Goal: Task Accomplishment & Management: Manage account settings

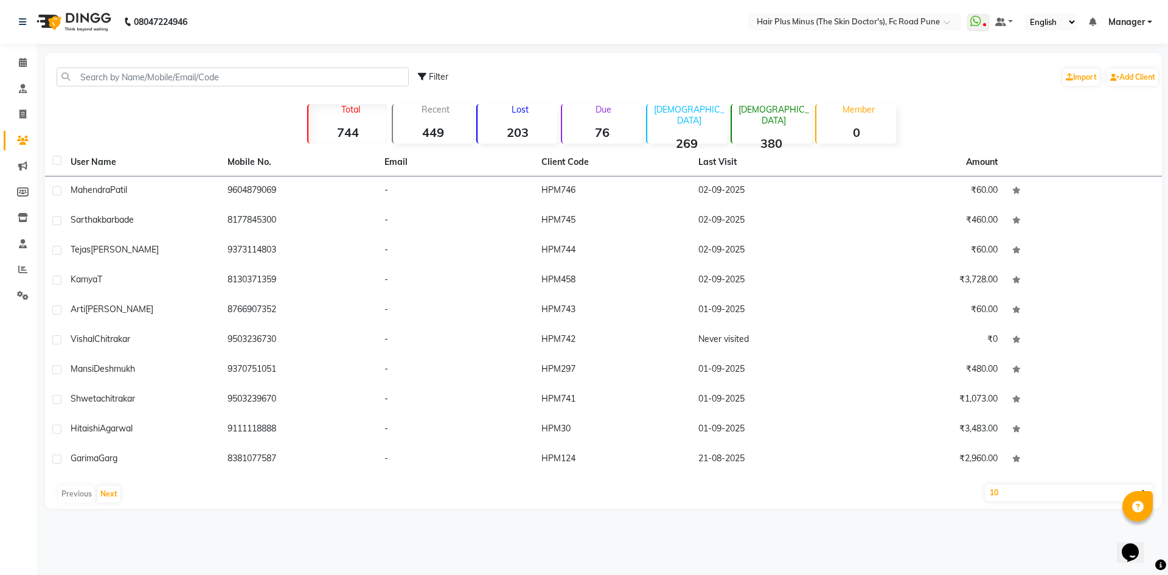
click at [1021, 492] on select "10 50 100" at bounding box center [1069, 492] width 168 height 17
select select "100"
click at [985, 484] on select "10 50 100" at bounding box center [1069, 492] width 168 height 17
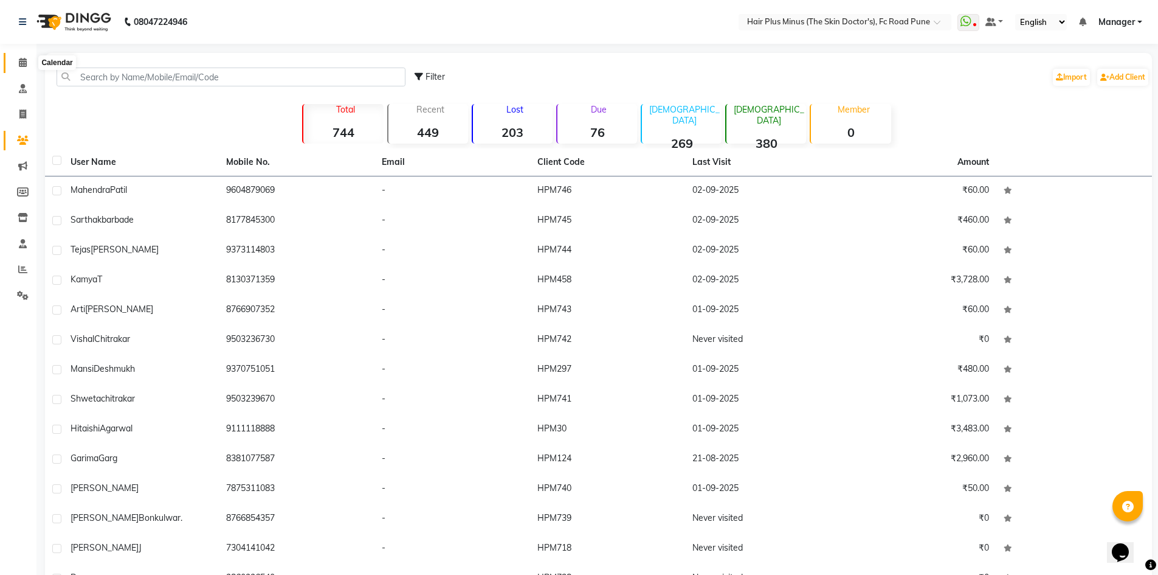
click at [26, 61] on icon at bounding box center [23, 62] width 8 height 9
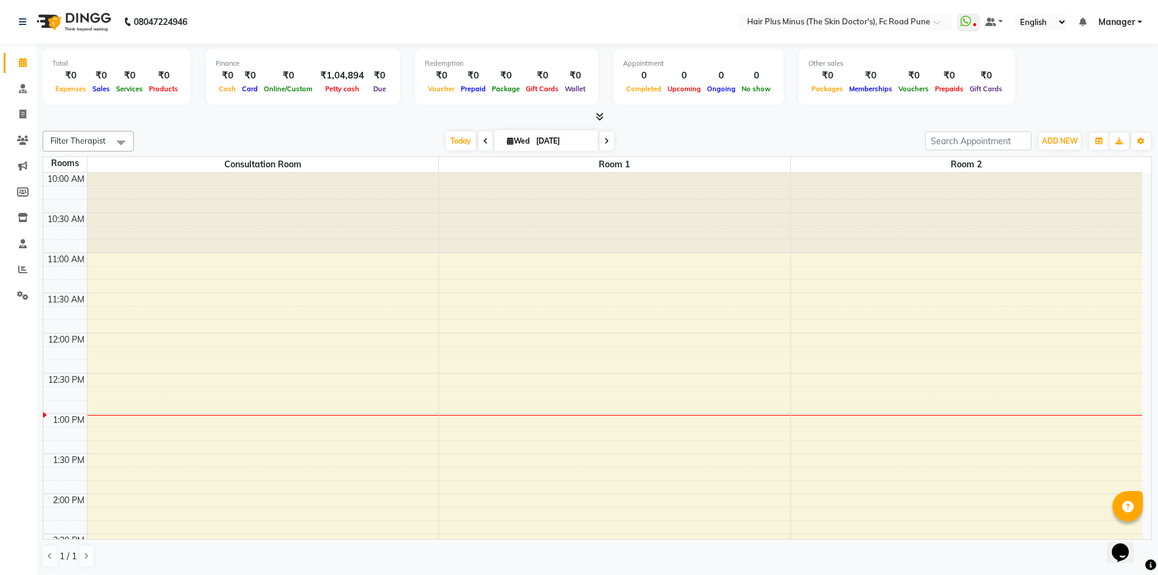
click at [482, 148] on span at bounding box center [486, 140] width 15 height 19
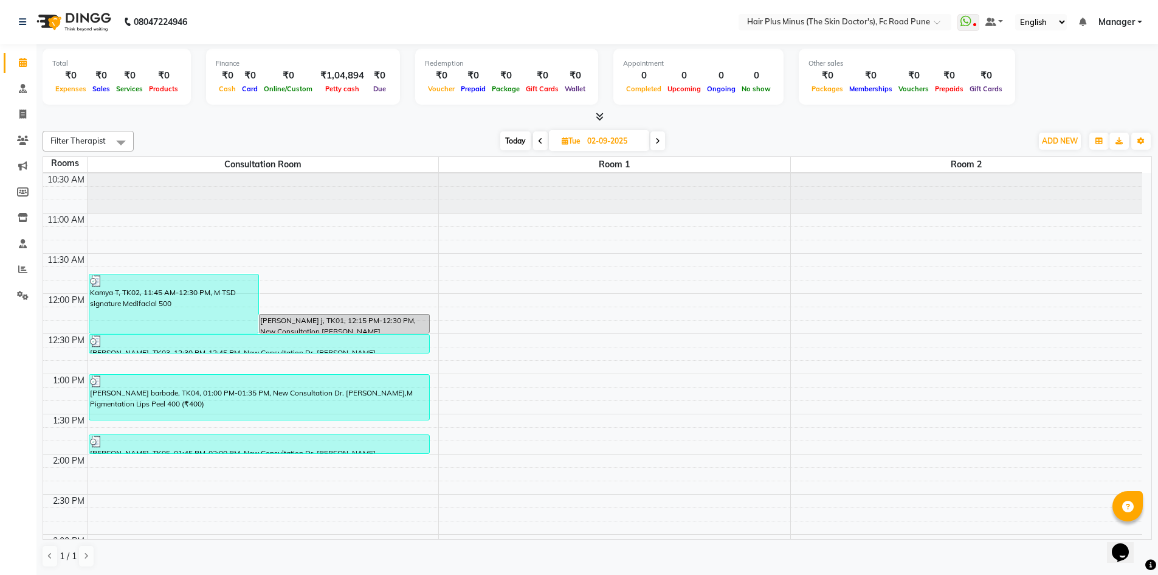
scroll to position [61, 0]
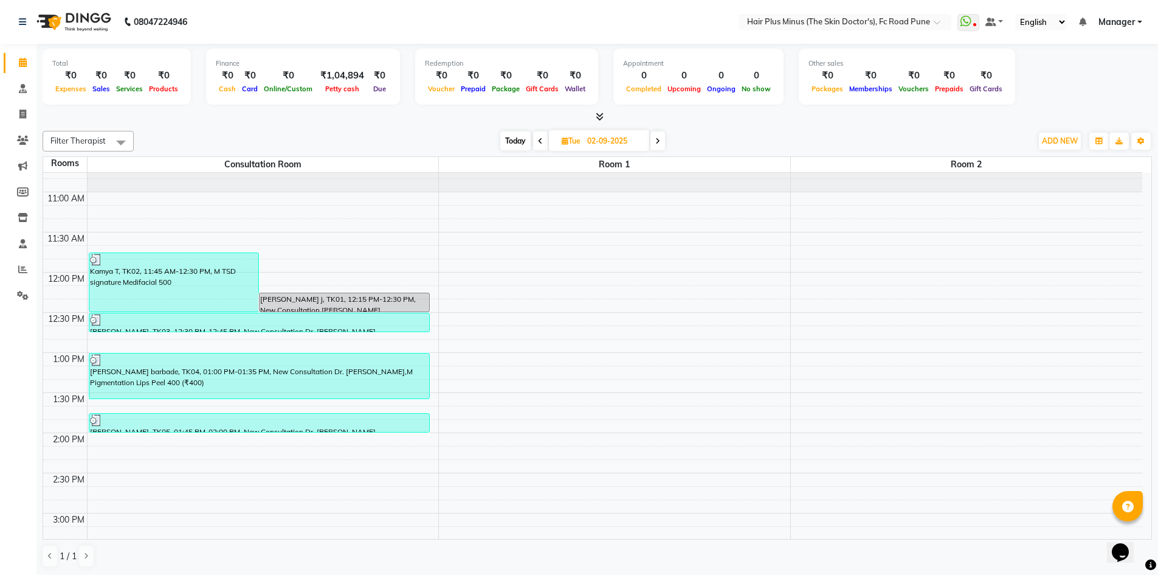
click at [538, 140] on icon at bounding box center [540, 140] width 5 height 7
type input "01-09-2025"
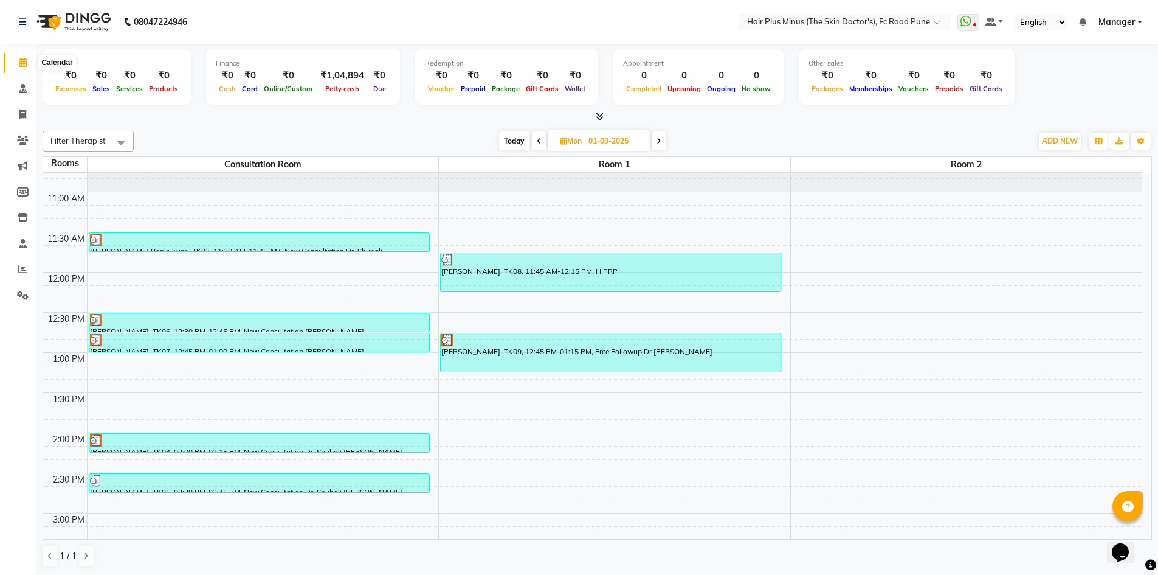
click at [19, 62] on icon at bounding box center [23, 62] width 8 height 9
click at [20, 84] on icon at bounding box center [23, 88] width 8 height 9
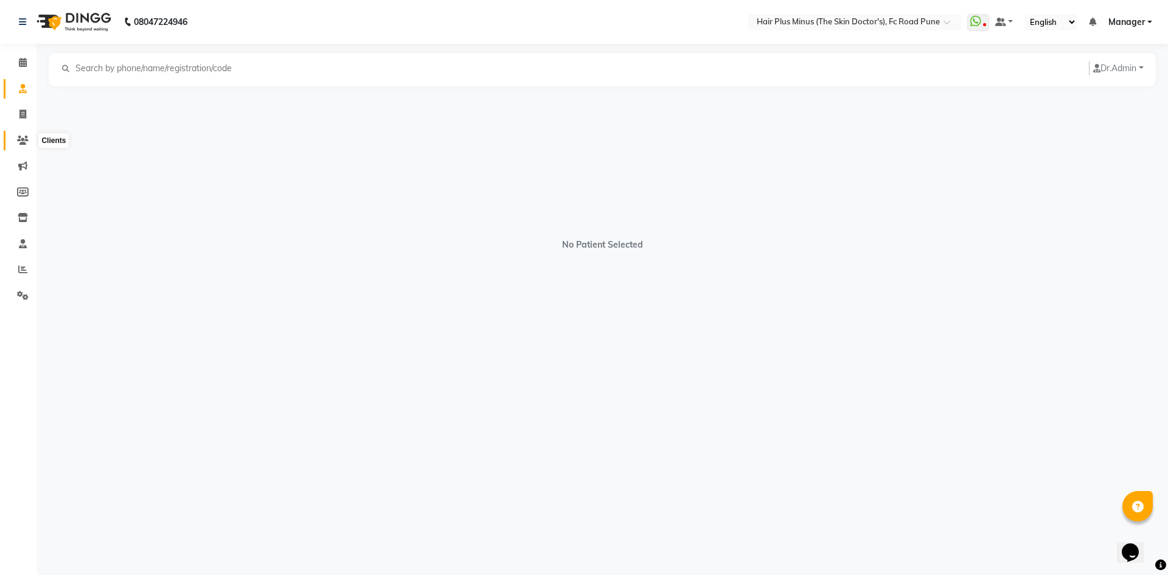
click at [29, 136] on span at bounding box center [22, 141] width 21 height 14
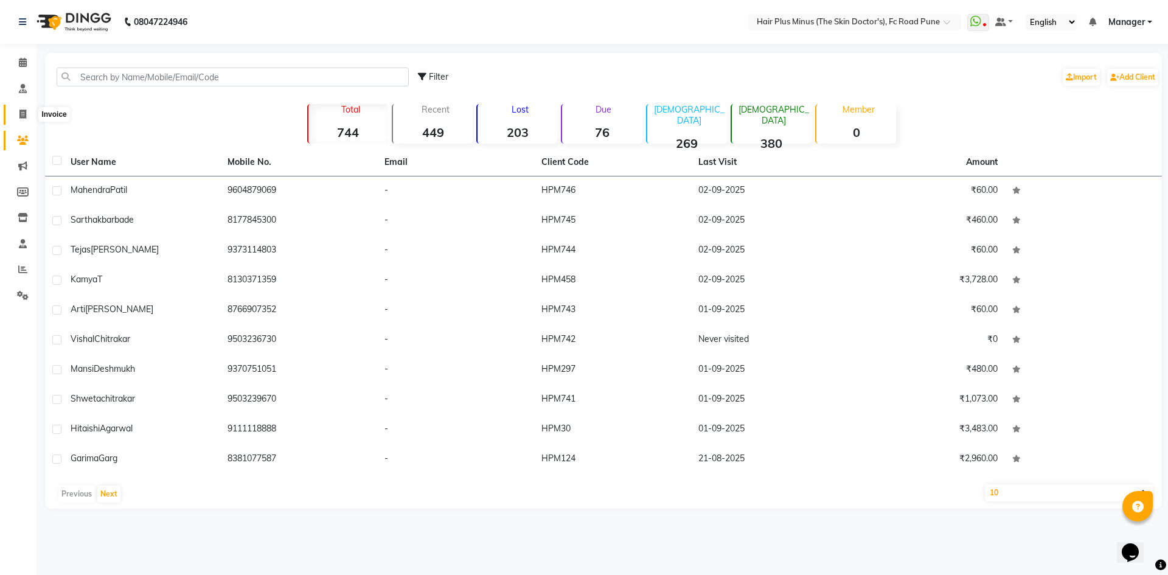
click at [29, 112] on span at bounding box center [22, 115] width 21 height 14
select select "7911"
select select "service"
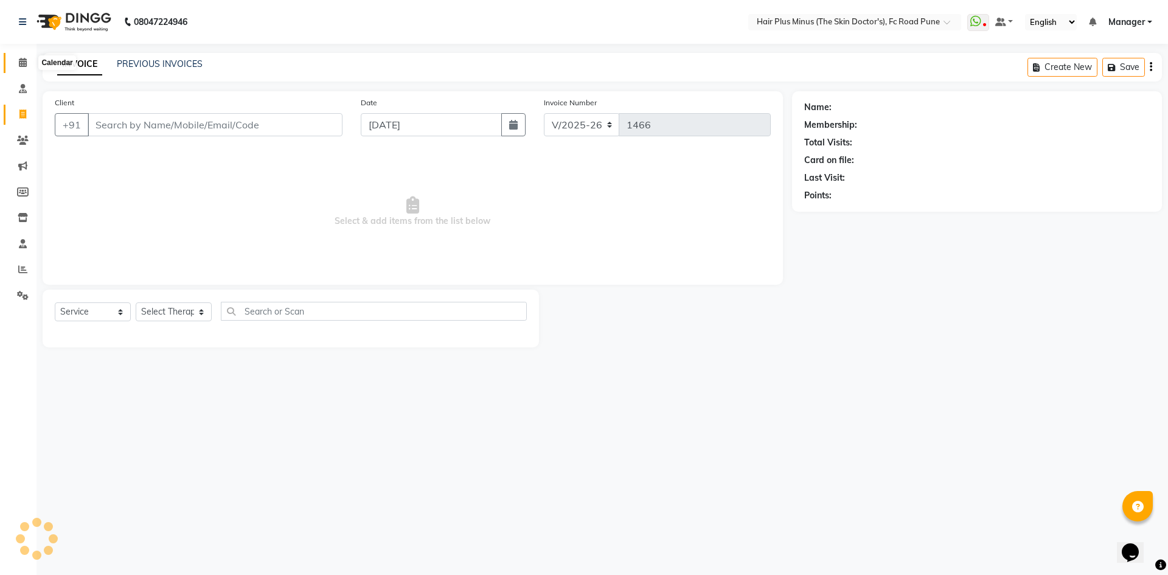
click at [16, 60] on span at bounding box center [22, 63] width 21 height 14
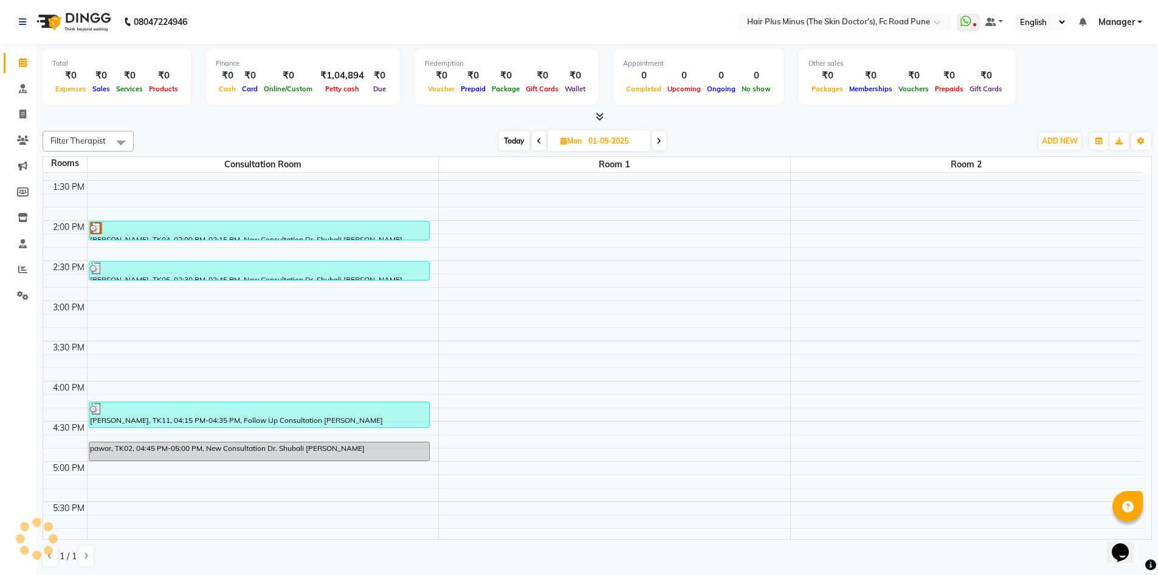
scroll to position [302, 0]
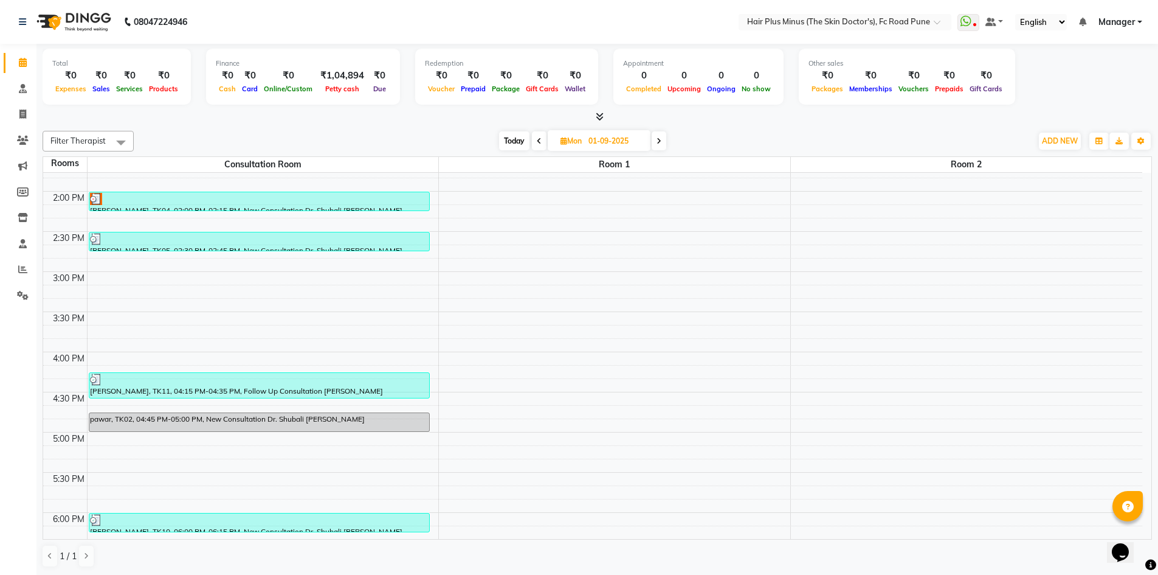
click at [513, 145] on span "Today" at bounding box center [514, 140] width 30 height 19
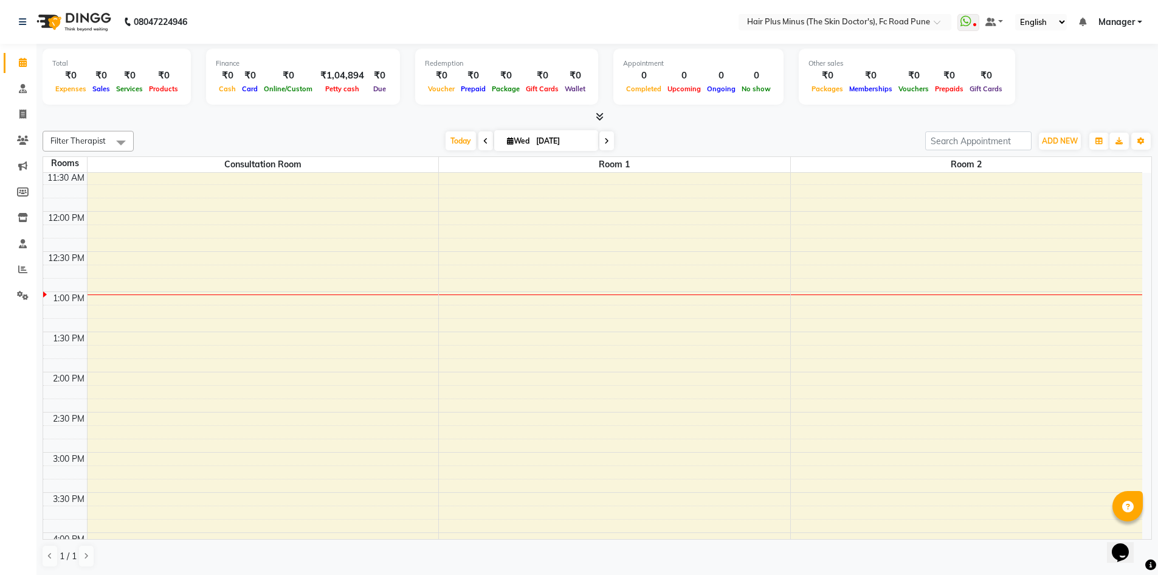
scroll to position [59, 0]
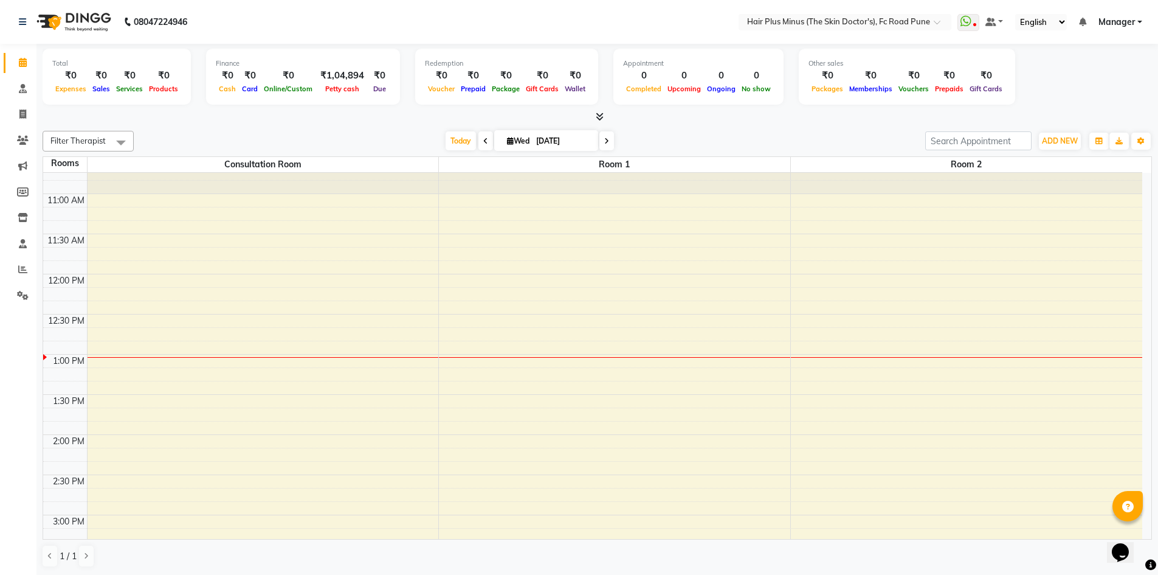
click at [483, 139] on icon at bounding box center [485, 140] width 5 height 7
type input "02-09-2025"
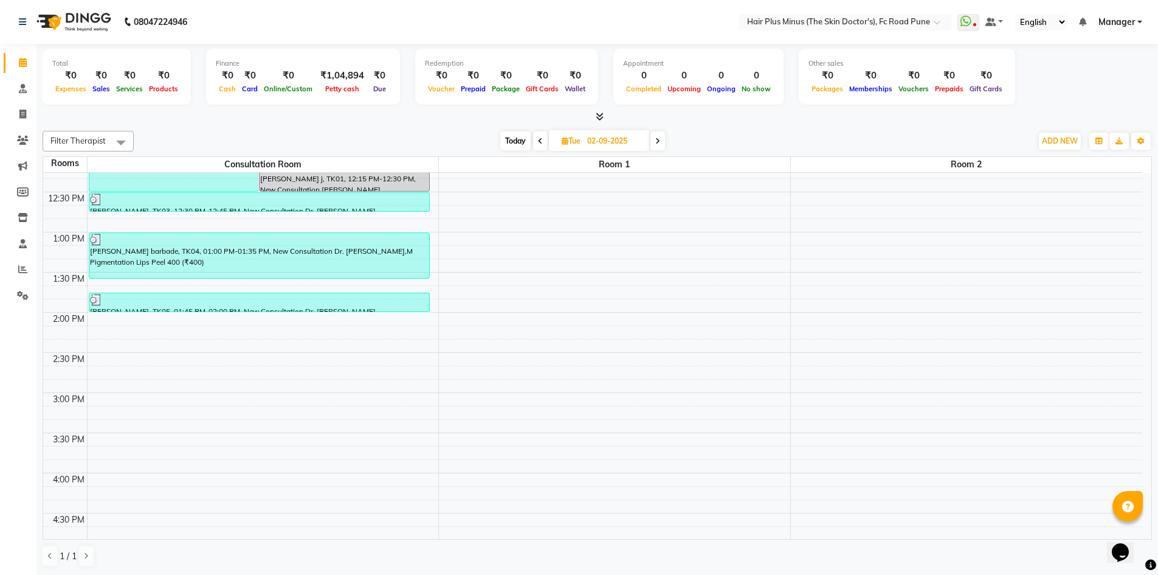
scroll to position [181, 0]
click at [338, 330] on div "10:00 AM 10:30 AM 11:00 AM 11:30 AM 12:00 PM 12:30 PM 1:00 PM 1:30 PM 2:00 PM 2…" at bounding box center [592, 433] width 1099 height 882
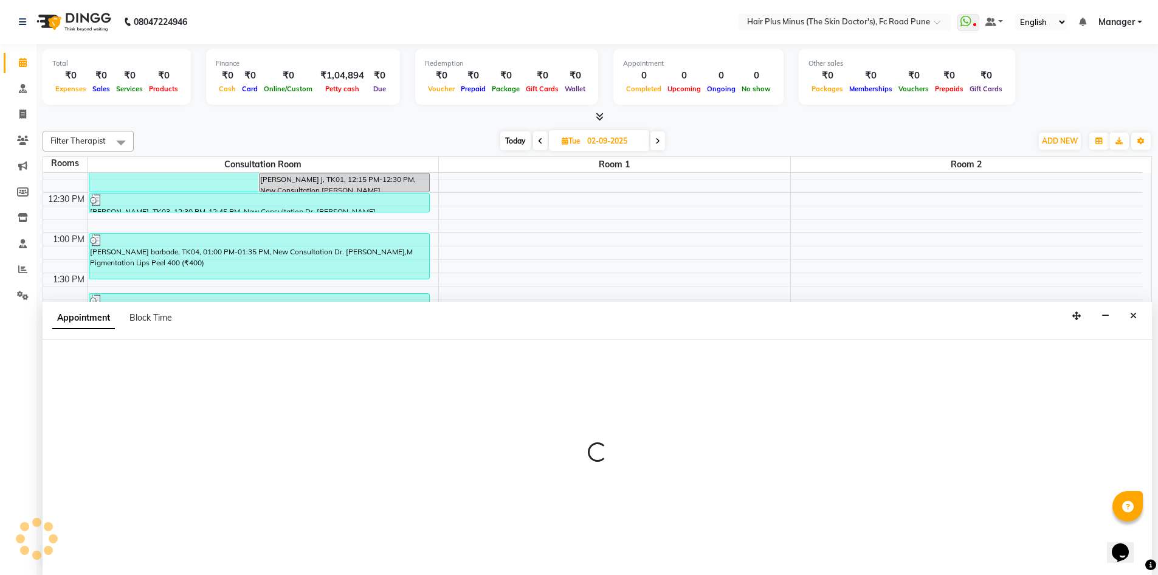
scroll to position [1, 0]
select select "855"
select select "tentative"
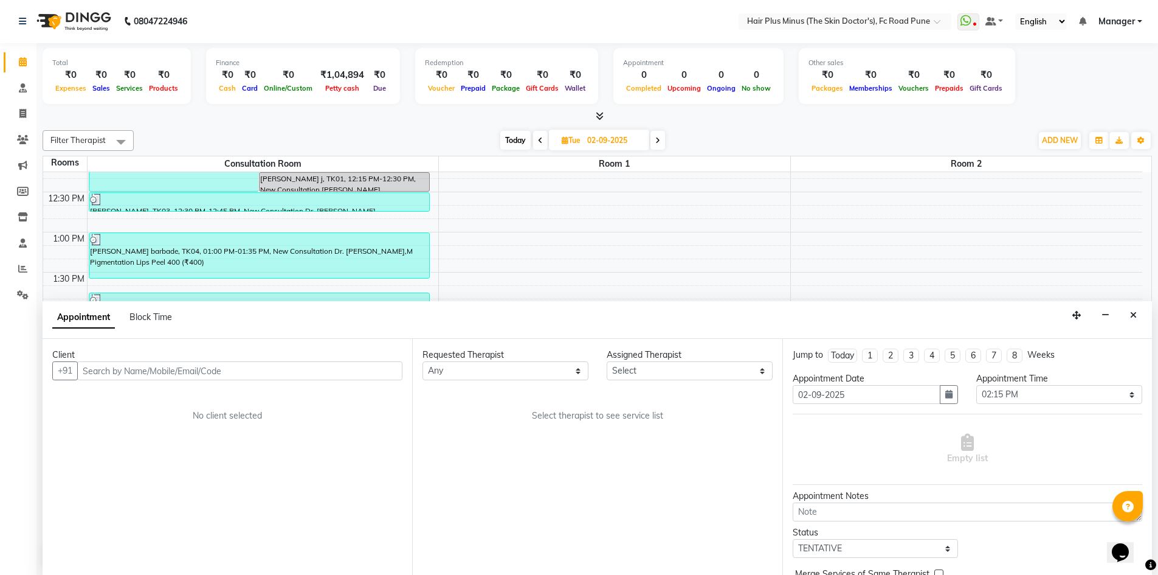
click at [271, 375] on input "text" at bounding box center [239, 370] width 325 height 19
type input "9922118446"
click at [366, 366] on span "Add Client" at bounding box center [377, 370] width 41 height 11
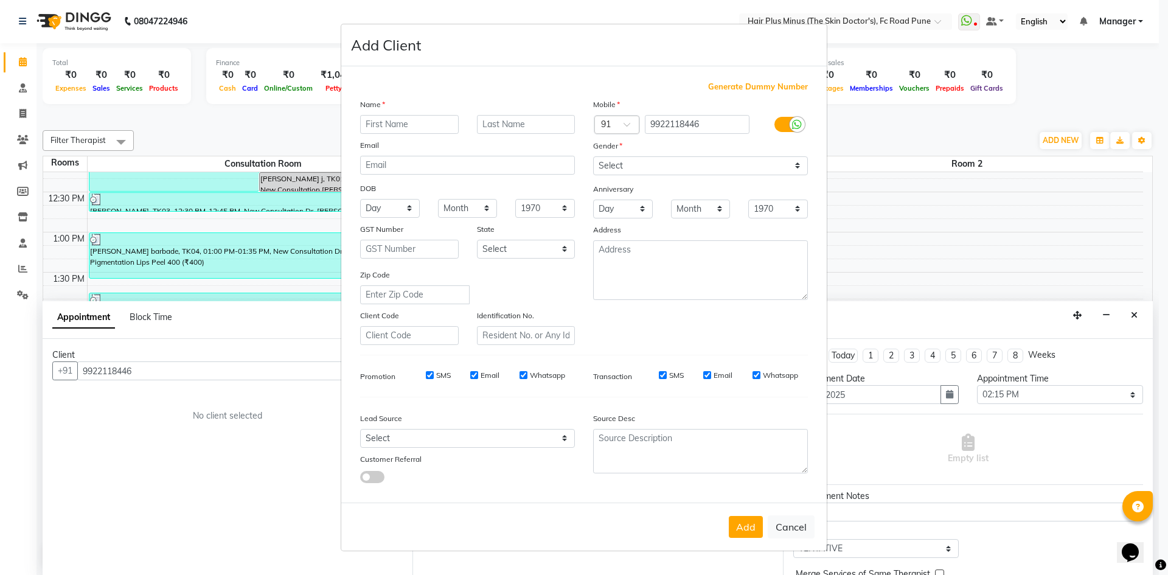
click at [420, 117] on input "text" at bounding box center [409, 124] width 99 height 19
type input "rohit"
click at [502, 131] on input "text" at bounding box center [526, 124] width 99 height 19
type input "jadhav"
click at [625, 171] on select "Select [DEMOGRAPHIC_DATA] [DEMOGRAPHIC_DATA] Other Prefer Not To Say" at bounding box center [700, 165] width 215 height 19
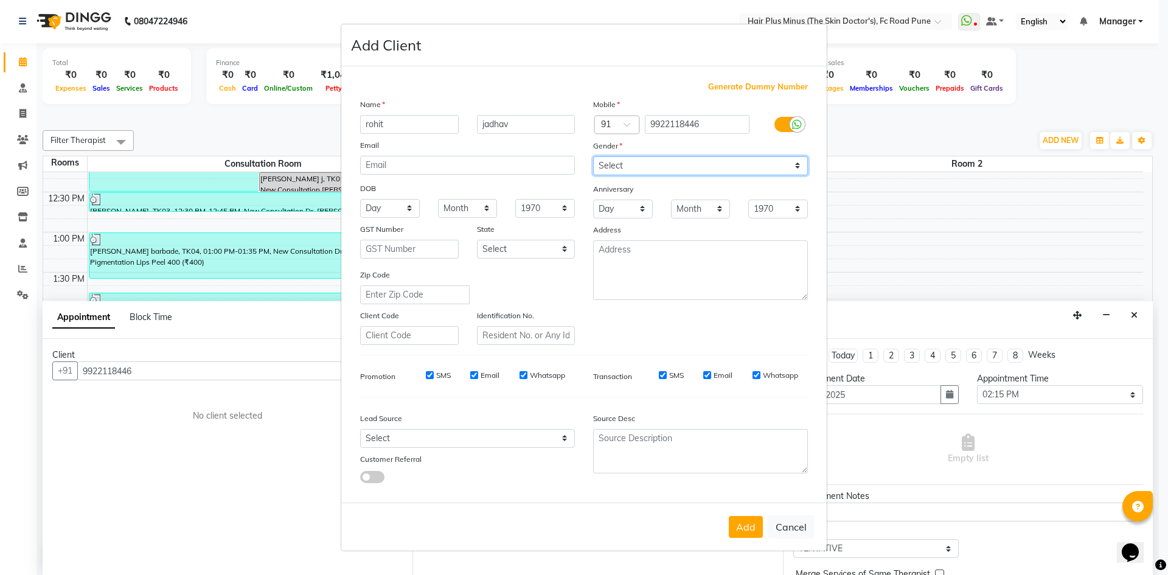
select select "[DEMOGRAPHIC_DATA]"
click at [593, 156] on select "Select [DEMOGRAPHIC_DATA] [DEMOGRAPHIC_DATA] Other Prefer Not To Say" at bounding box center [700, 165] width 215 height 19
click at [738, 531] on button "Add" at bounding box center [746, 527] width 34 height 22
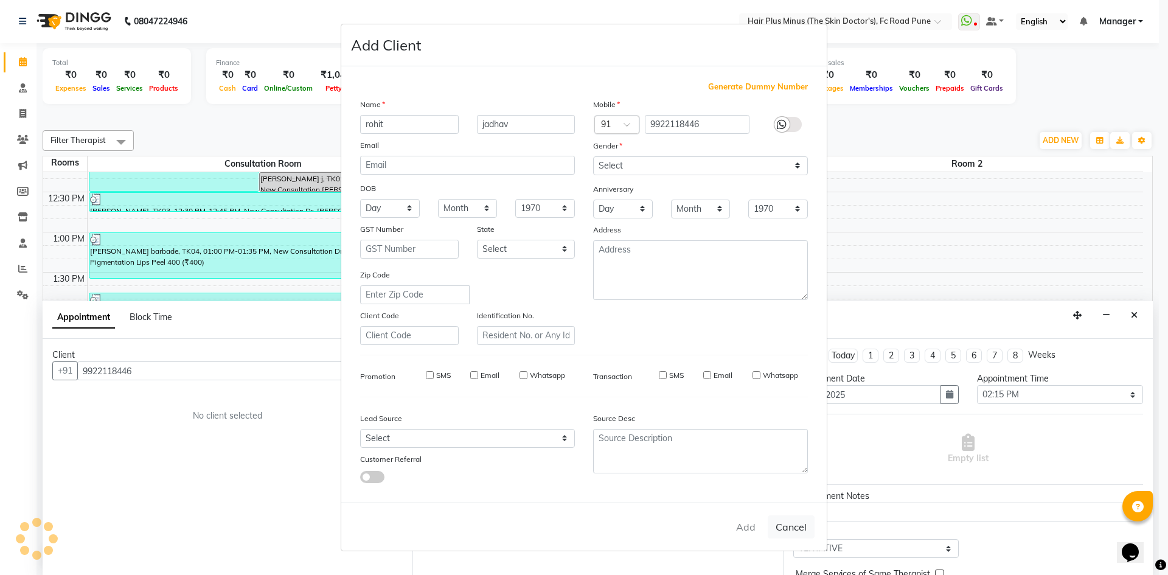
select select
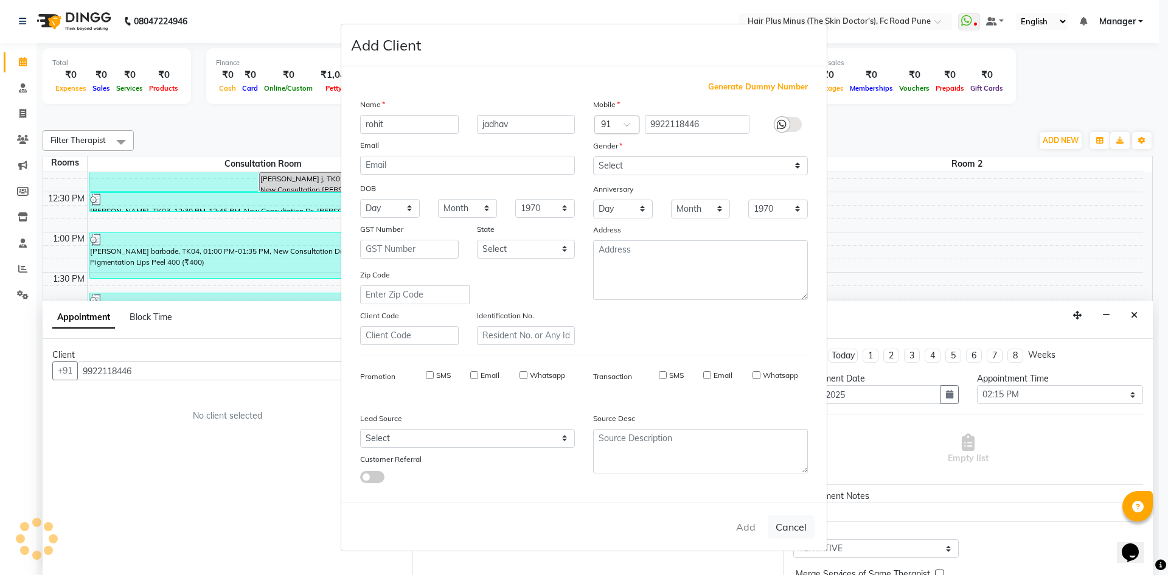
select select
checkbox input "false"
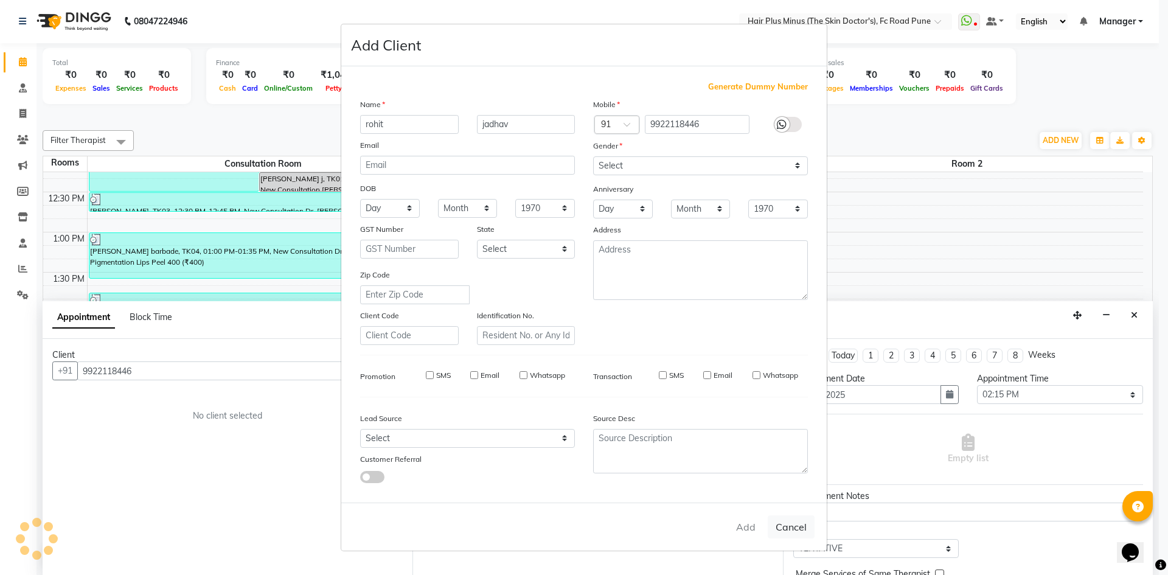
checkbox input "false"
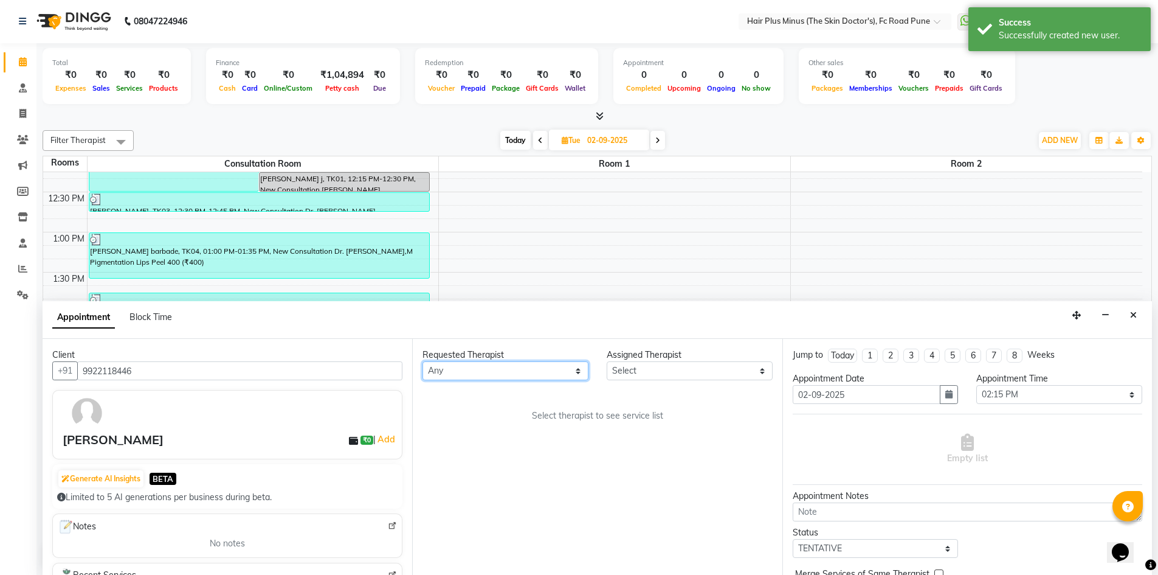
click at [572, 371] on select "Any Dr [PERSON_NAME] Dr. [PERSON_NAME] [PERSON_NAME] [PERSON_NAME] [PERSON_NAME…" at bounding box center [506, 370] width 166 height 19
select select "84390"
click at [423, 361] on select "Any Dr [PERSON_NAME] Dr. [PERSON_NAME] [PERSON_NAME] [PERSON_NAME] [PERSON_NAME…" at bounding box center [506, 370] width 166 height 19
select select "84390"
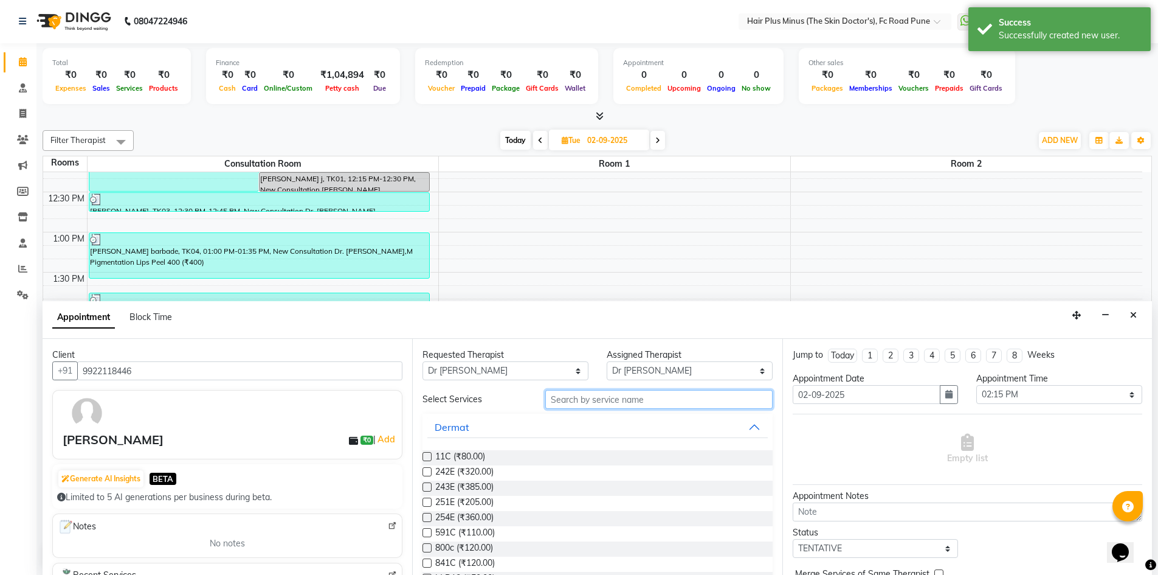
click at [571, 400] on input "text" at bounding box center [658, 399] width 227 height 19
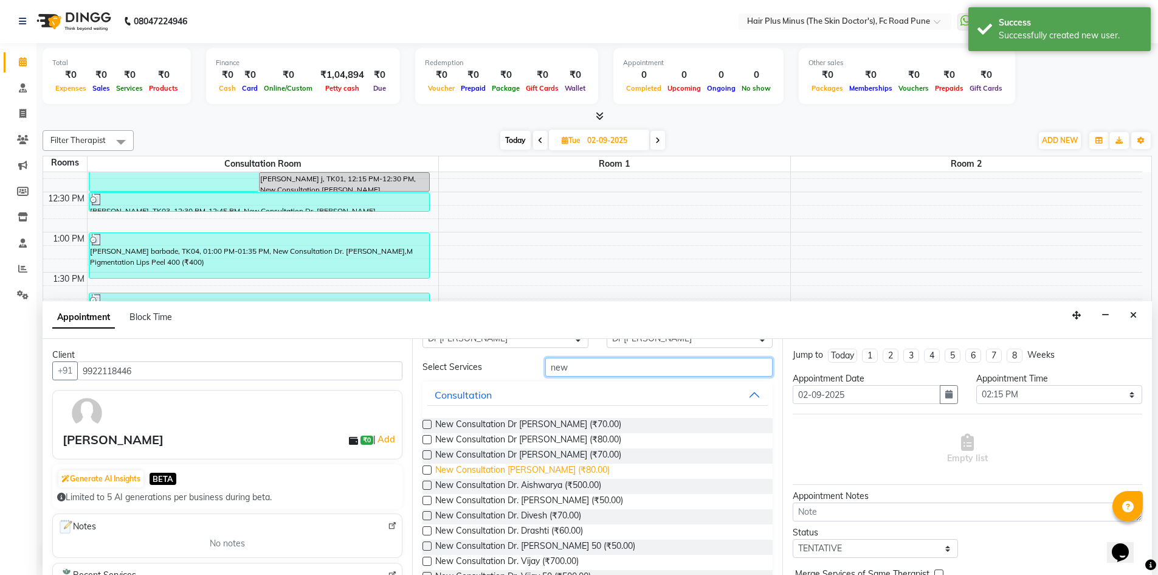
scroll to position [61, 0]
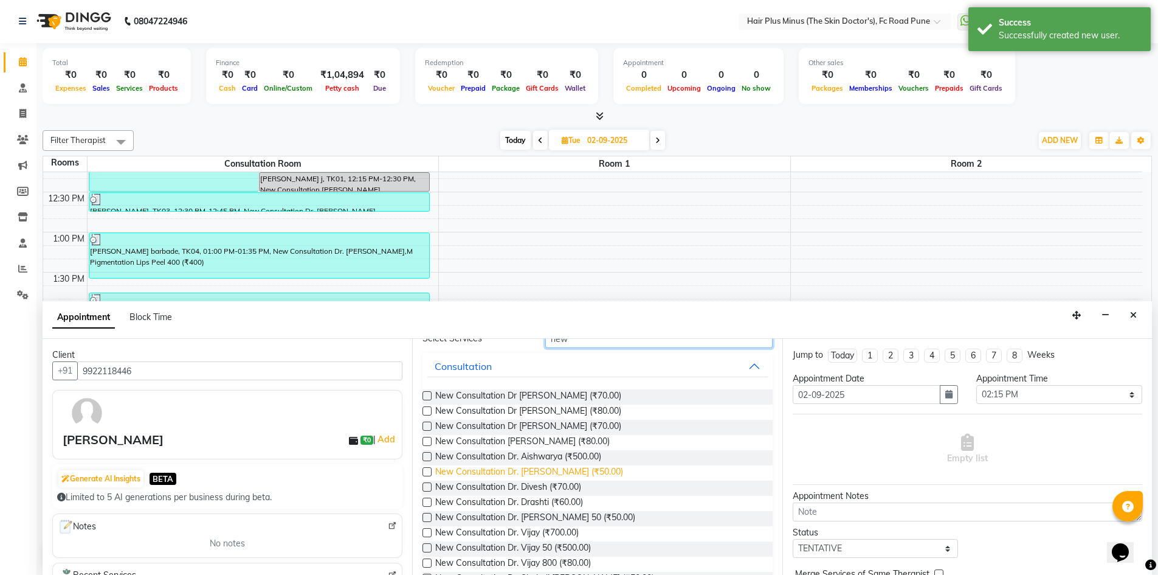
type input "new"
click at [497, 474] on span "New Consultation Dr. [PERSON_NAME] (₹50.00)" at bounding box center [529, 472] width 188 height 15
checkbox input "true"
select select "3991"
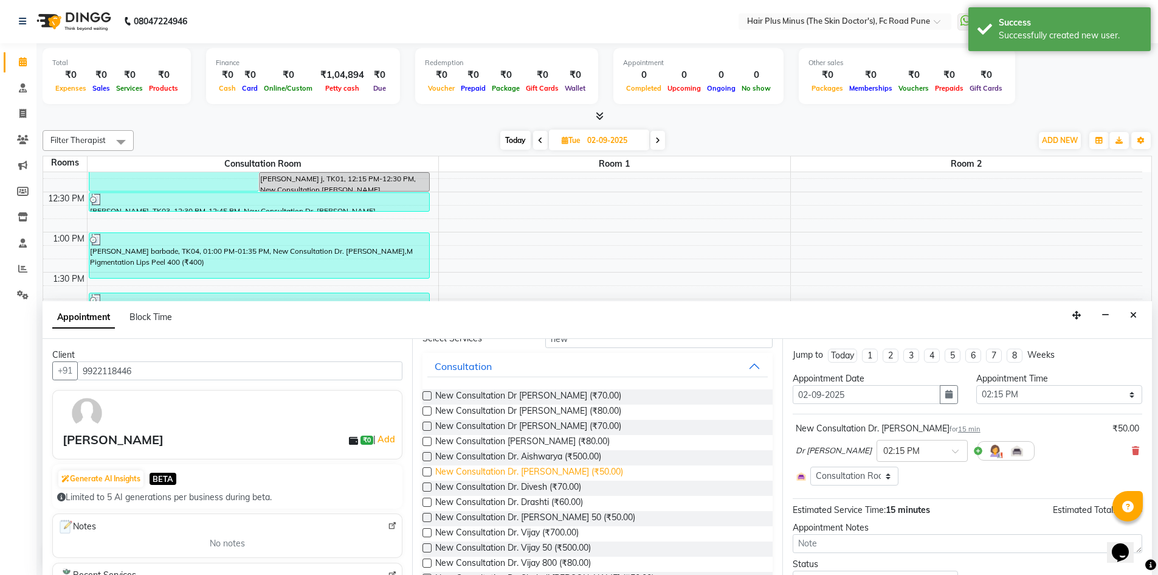
checkbox input "false"
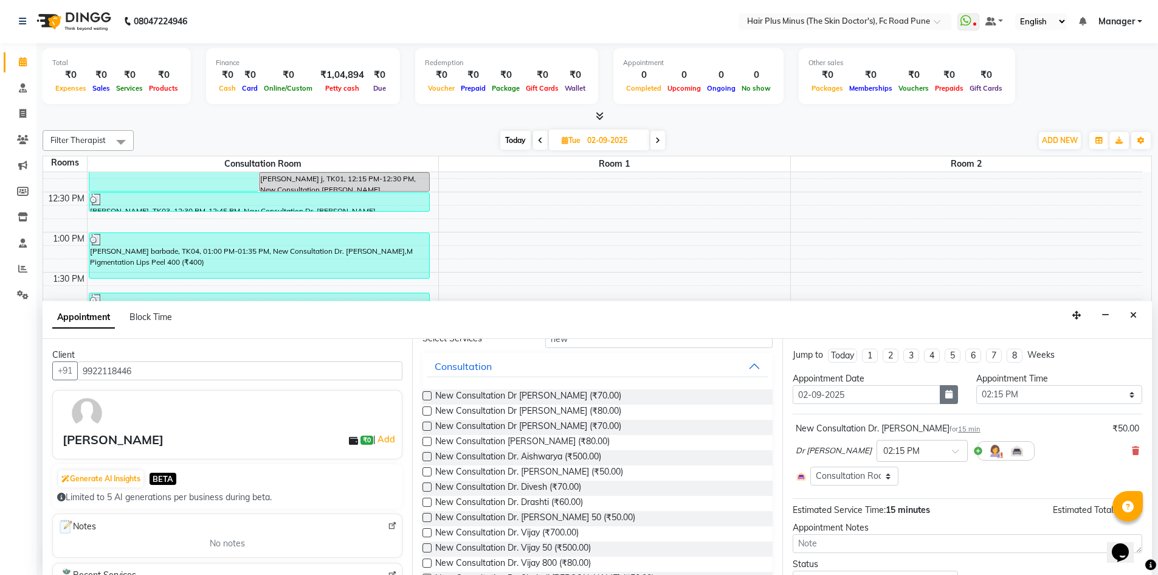
click at [947, 395] on icon "button" at bounding box center [949, 394] width 7 height 9
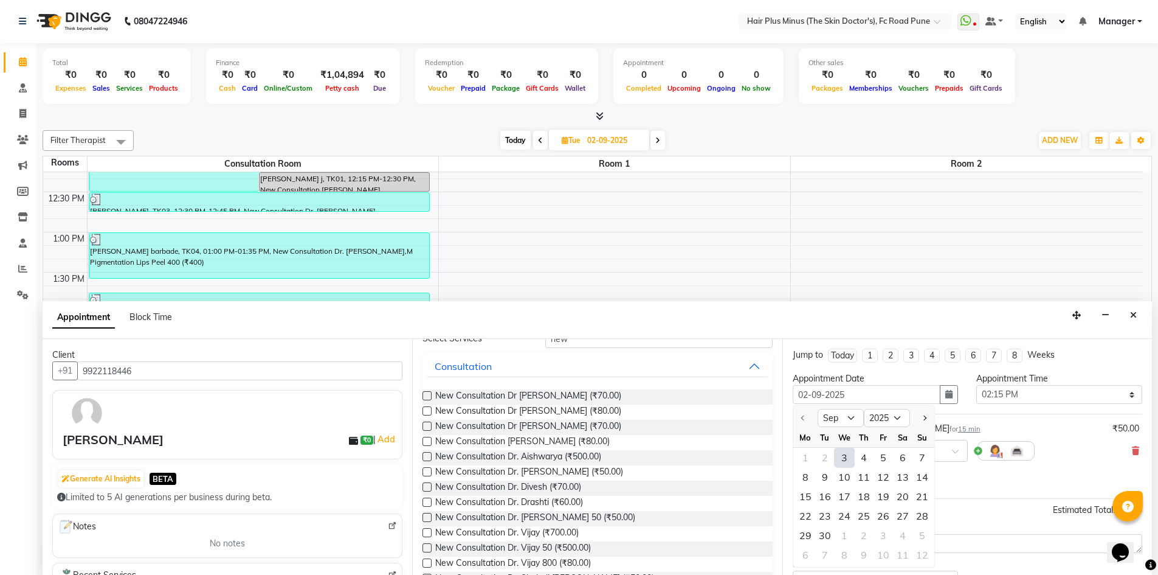
click at [992, 424] on div "New Consultation Dr. [PERSON_NAME] for 15 min ₹50.00" at bounding box center [968, 428] width 344 height 13
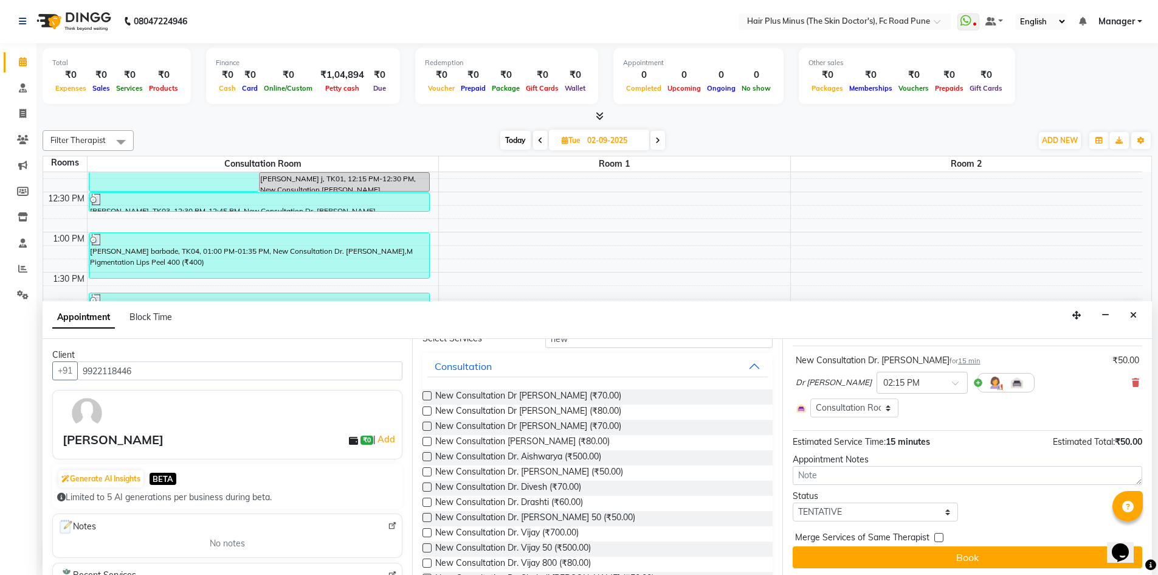
scroll to position [71, 0]
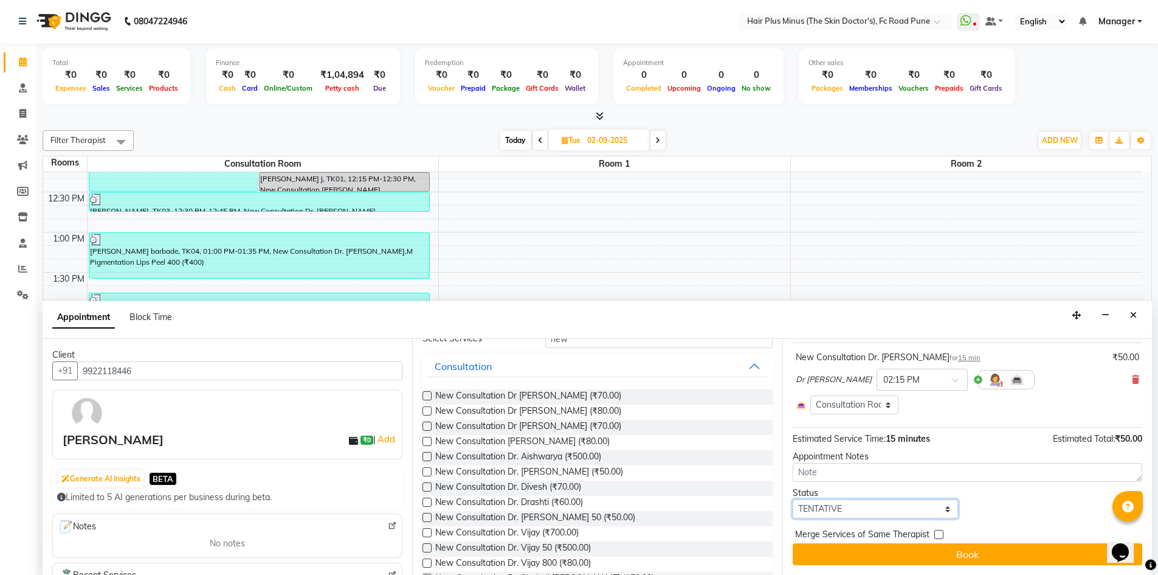
click at [882, 504] on select "Select TENTATIVE CONFIRM UPCOMING" at bounding box center [876, 508] width 166 height 19
select select "confirm booking"
click at [793, 499] on select "Select TENTATIVE CONFIRM UPCOMING" at bounding box center [876, 508] width 166 height 19
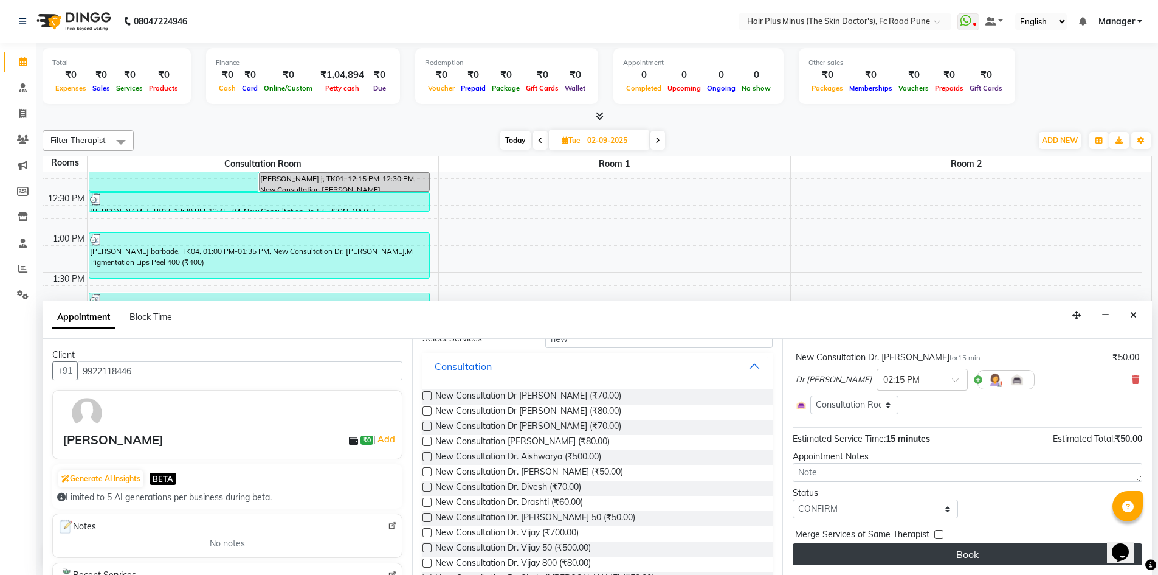
click at [930, 547] on button "Book" at bounding box center [968, 554] width 350 height 22
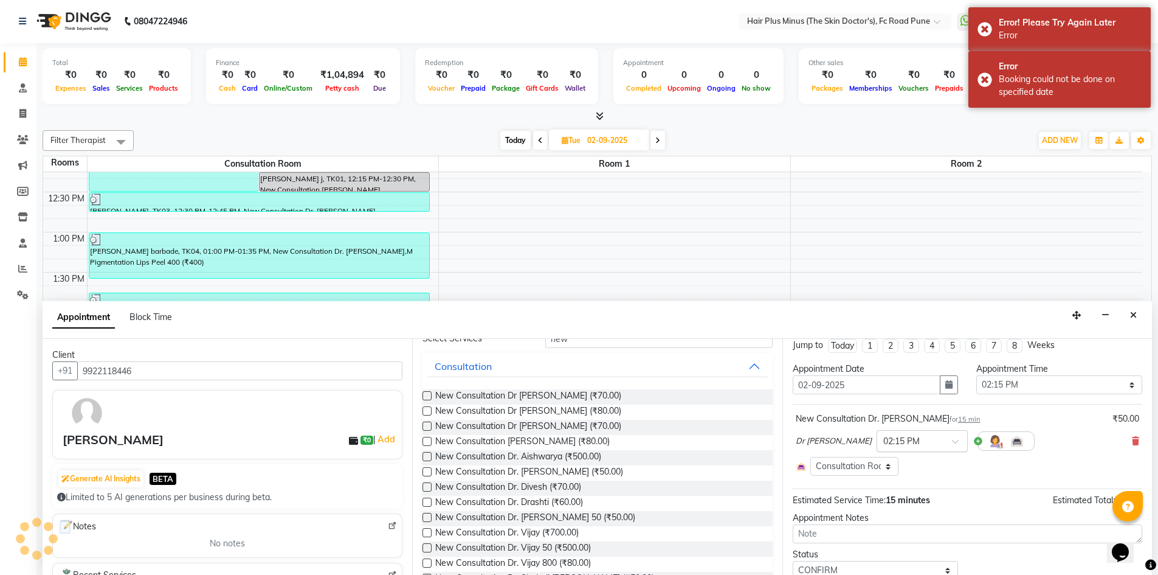
scroll to position [0, 0]
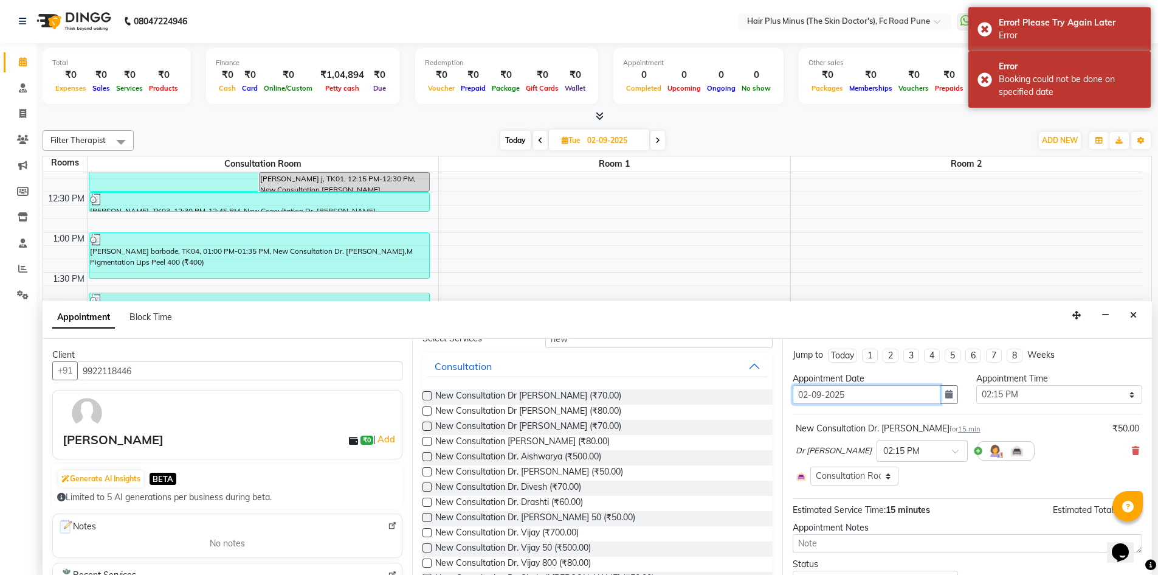
click at [878, 393] on input "02-09-2025" at bounding box center [867, 394] width 148 height 19
click at [949, 392] on button "button" at bounding box center [949, 394] width 18 height 19
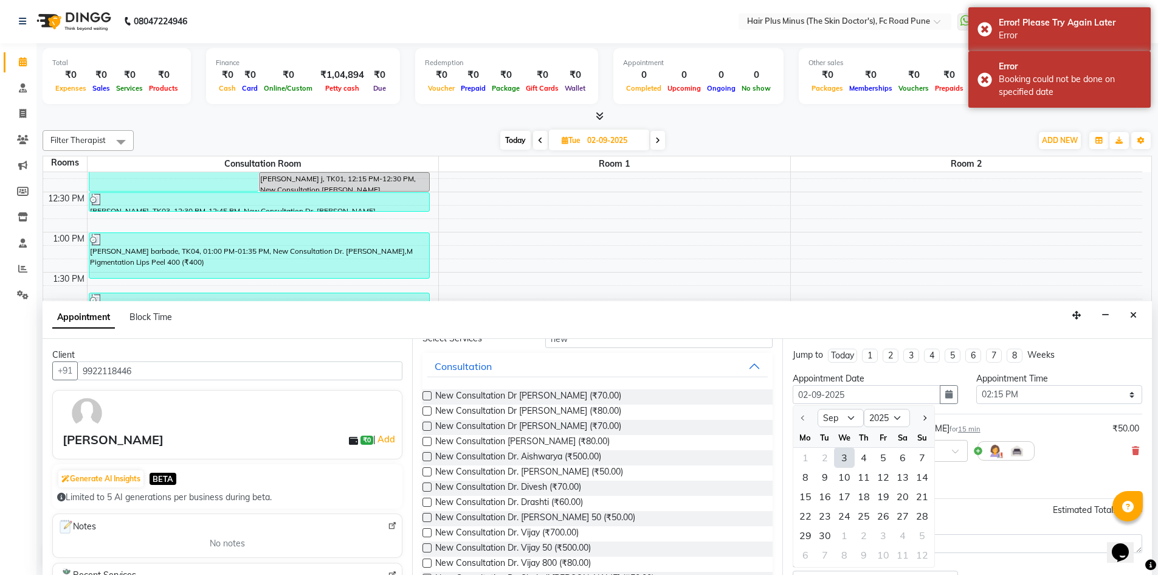
click at [843, 459] on div "3" at bounding box center [844, 457] width 19 height 19
type input "[DATE]"
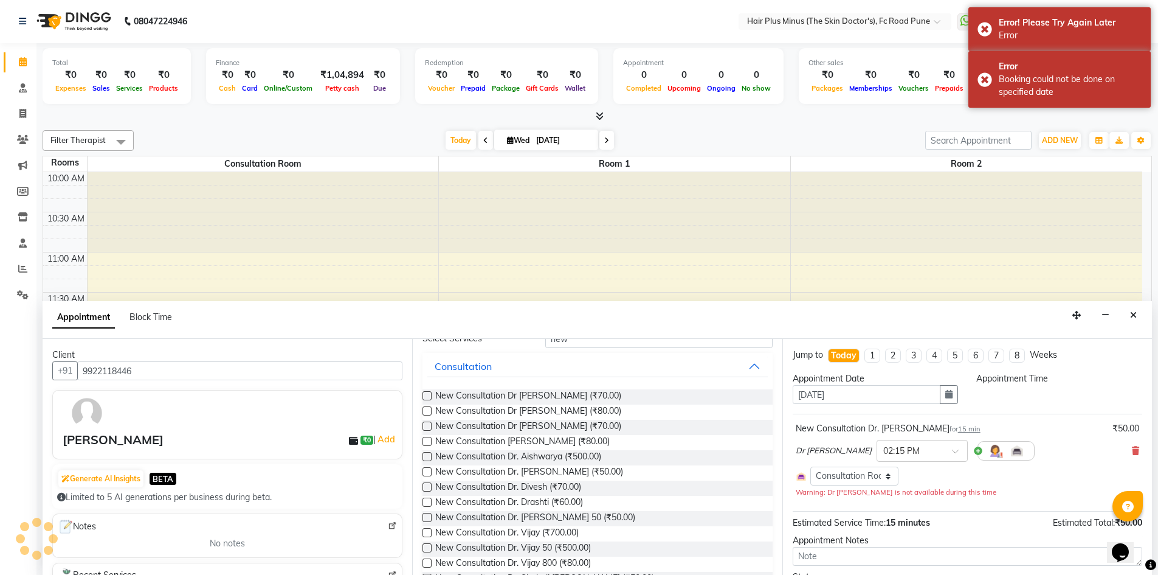
select select "855"
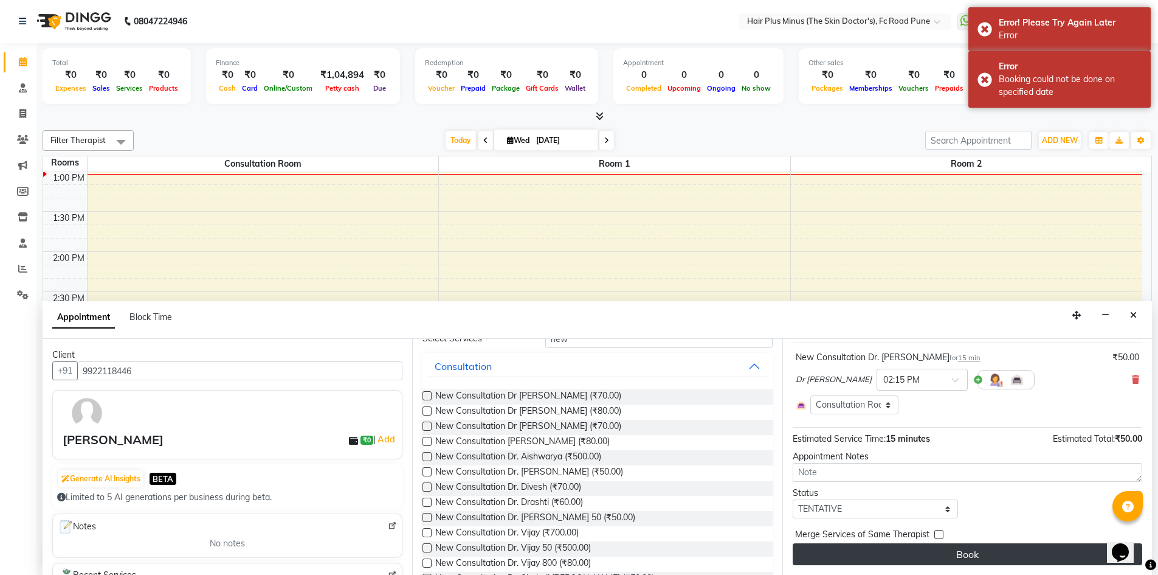
scroll to position [71, 0]
click at [863, 553] on button "Book" at bounding box center [968, 554] width 350 height 22
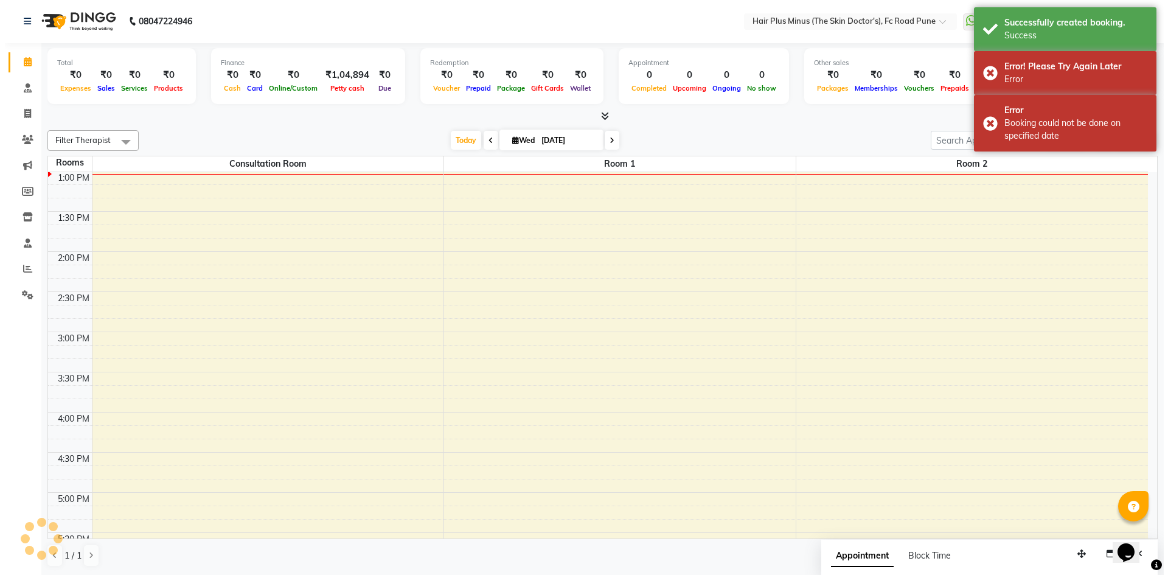
scroll to position [0, 0]
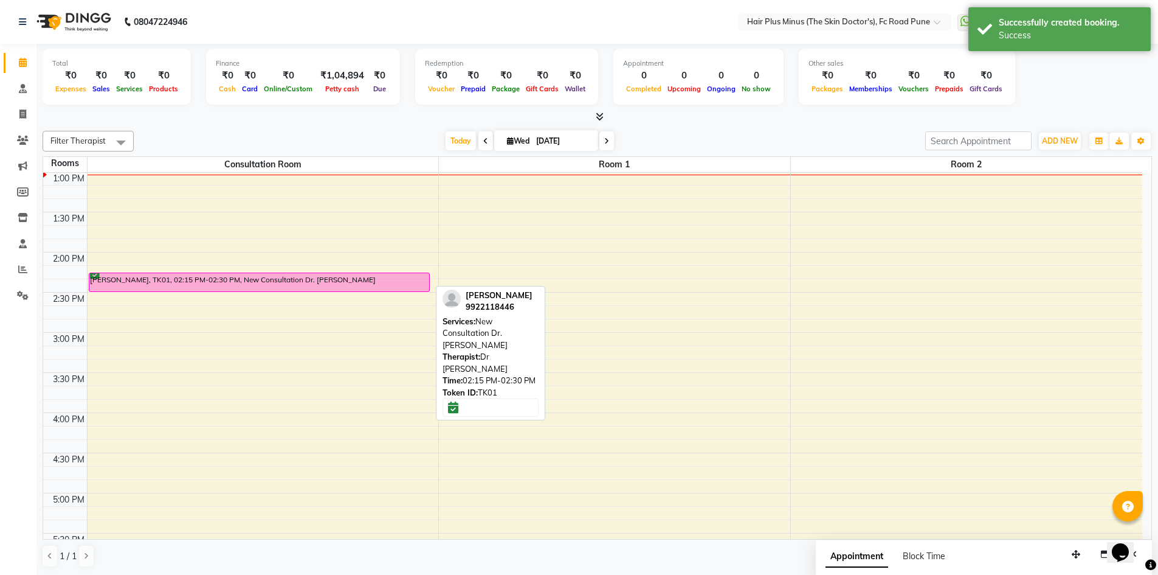
click at [185, 277] on div "[PERSON_NAME], TK01, 02:15 PM-02:30 PM, New Consultation Dr. [PERSON_NAME]" at bounding box center [259, 282] width 340 height 18
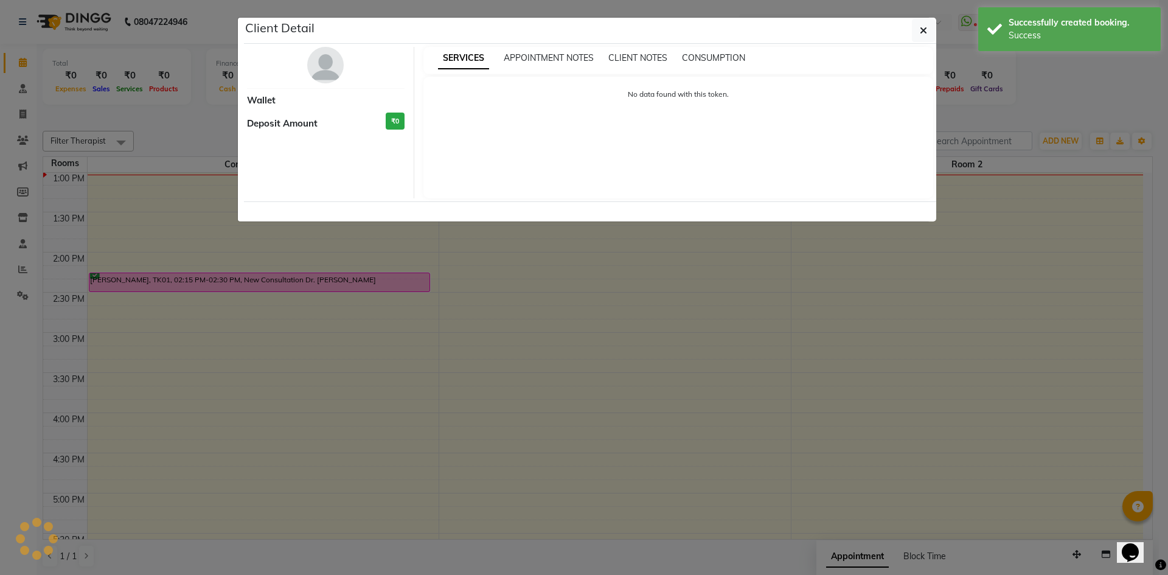
select select "6"
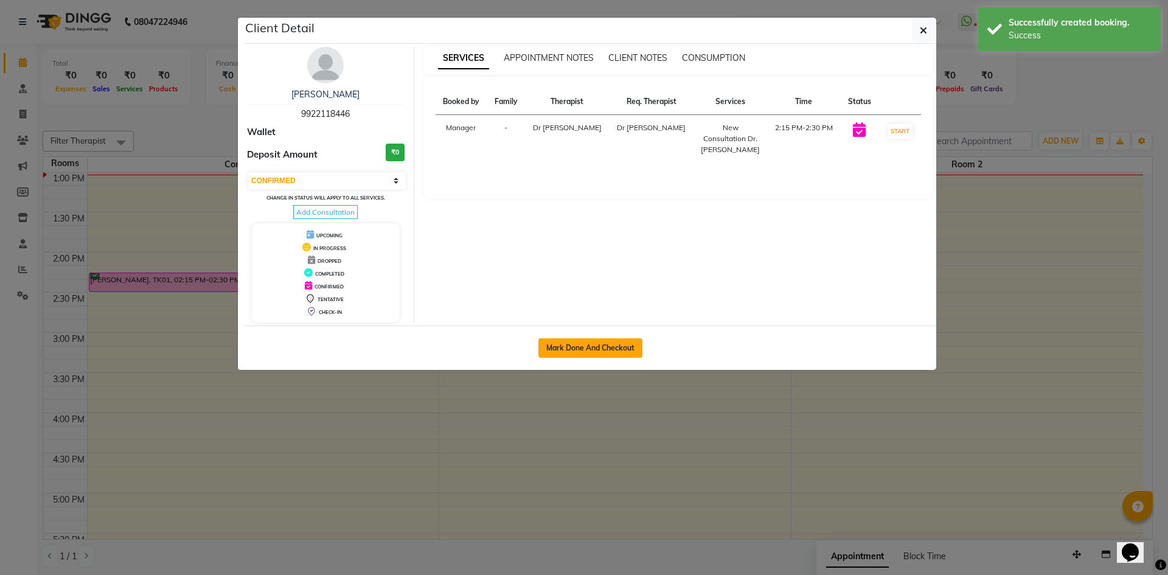
click at [554, 345] on button "Mark Done And Checkout" at bounding box center [590, 347] width 104 height 19
select select "service"
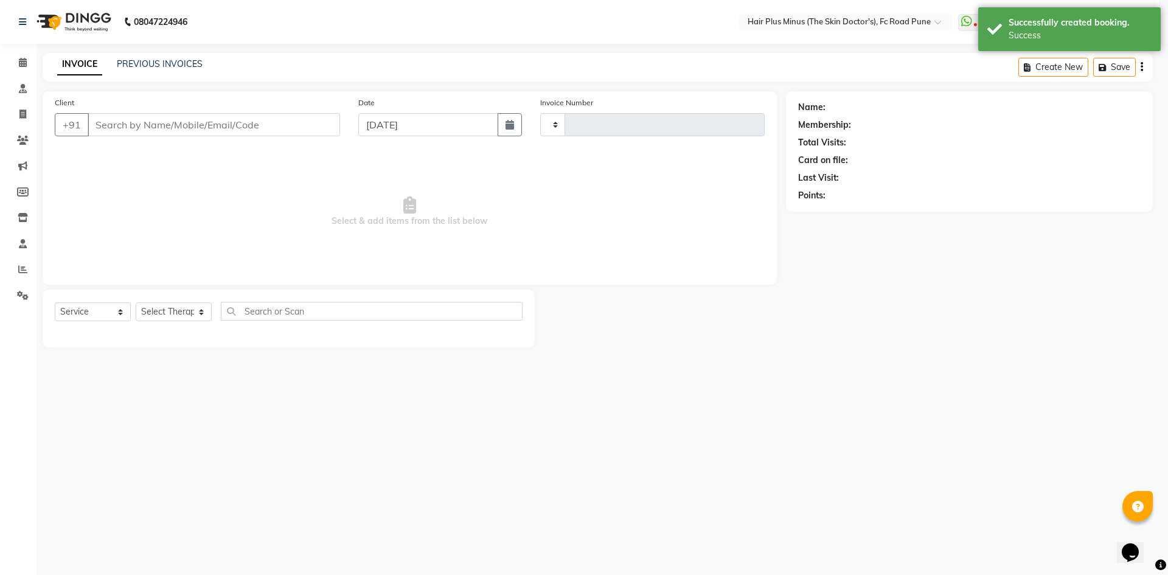
type input "1466"
select select "7911"
type input "9922118446"
select select "84390"
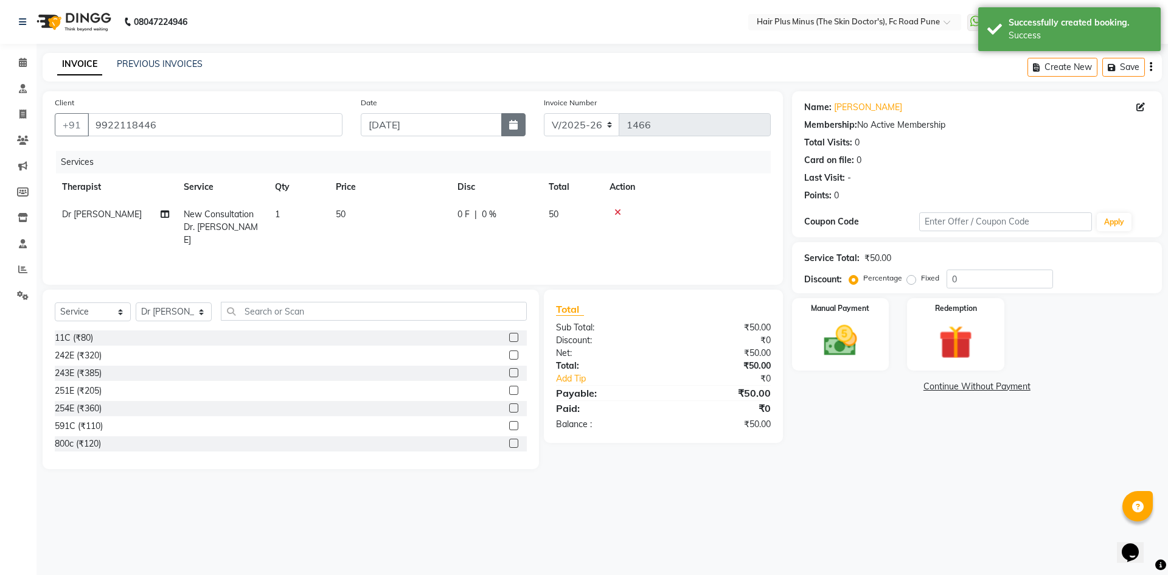
click at [507, 128] on button "button" at bounding box center [513, 124] width 24 height 23
select select "9"
select select "2025"
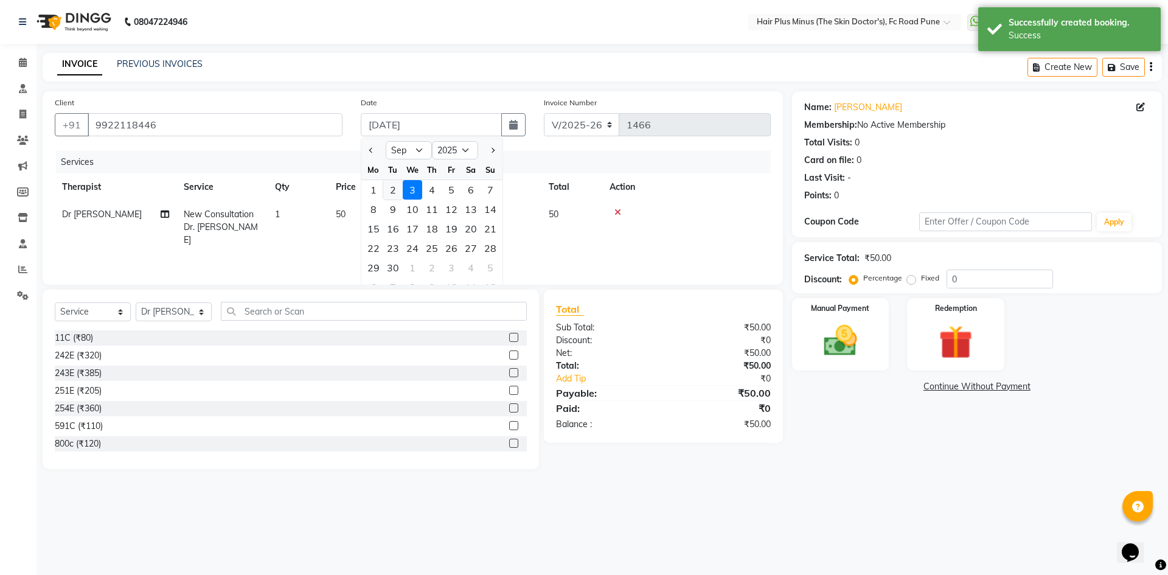
click at [396, 194] on div "2" at bounding box center [392, 189] width 19 height 19
type input "02-09-2025"
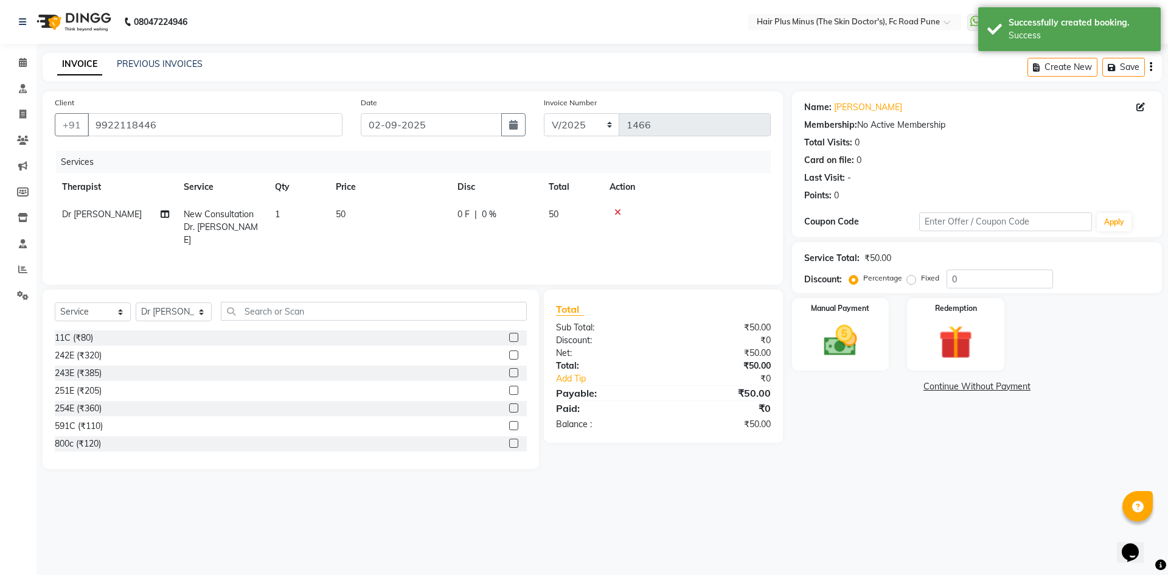
click at [348, 214] on td "50" at bounding box center [389, 227] width 122 height 53
select select "84390"
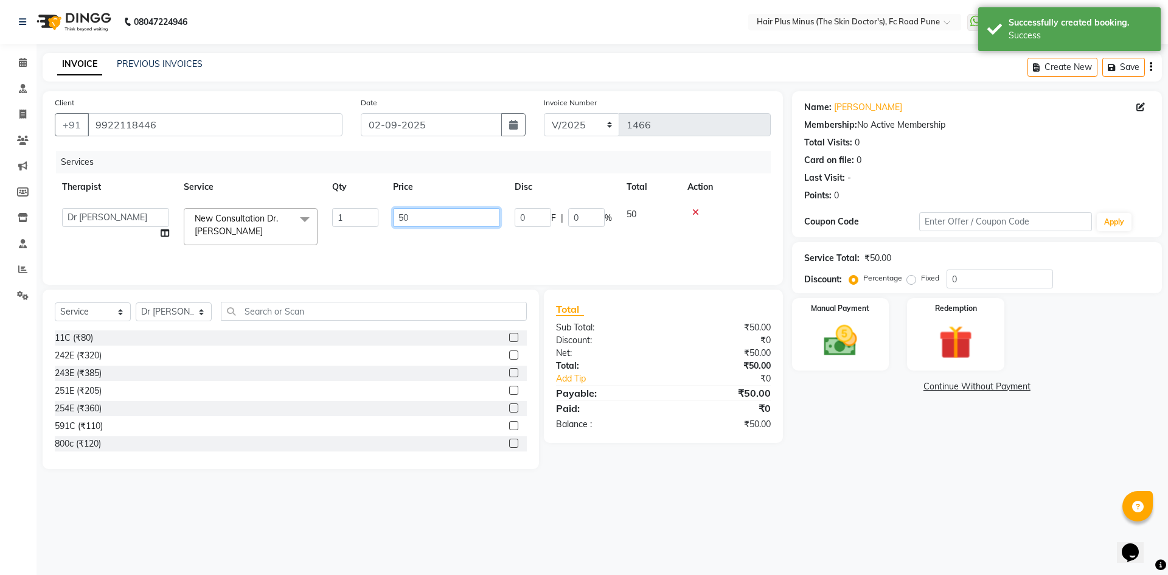
click at [400, 216] on input "50" at bounding box center [446, 217] width 107 height 19
click at [403, 216] on input "50" at bounding box center [446, 217] width 107 height 19
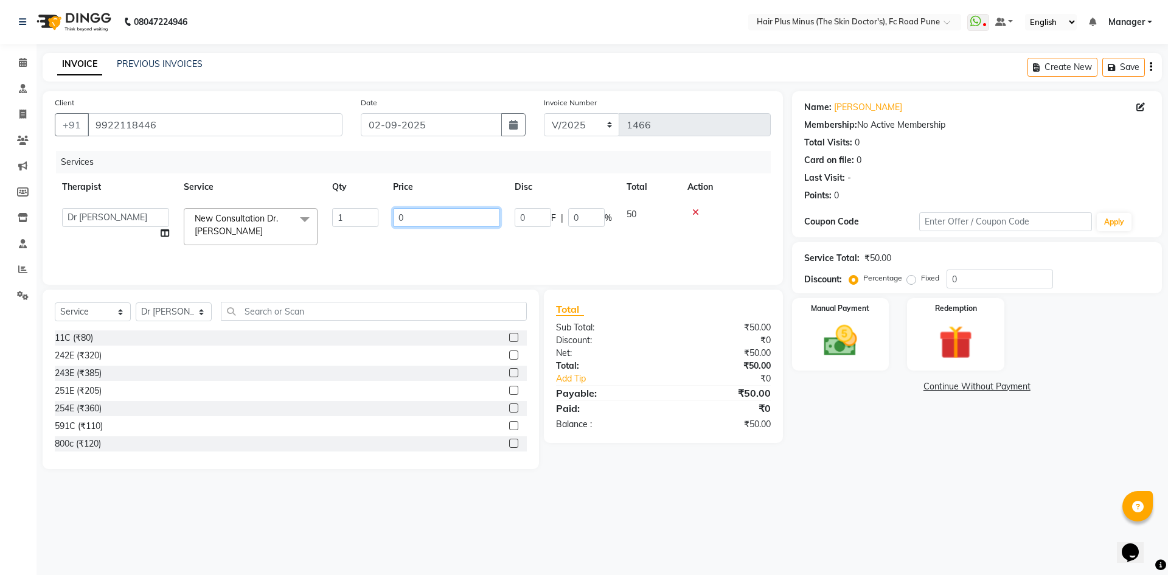
type input "60"
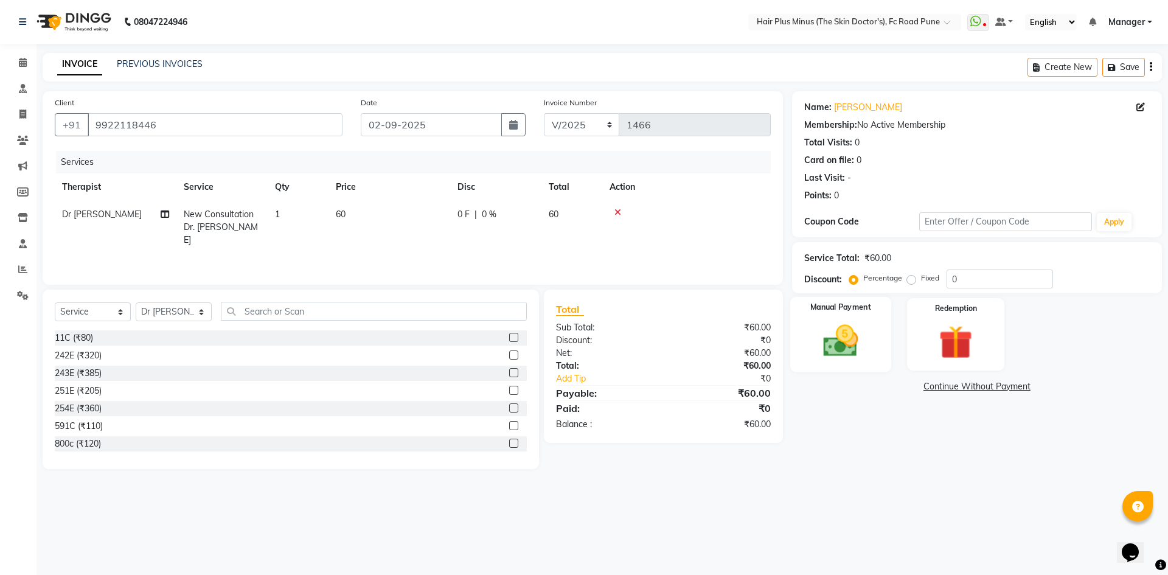
click at [859, 318] on div "Manual Payment" at bounding box center [839, 334] width 101 height 75
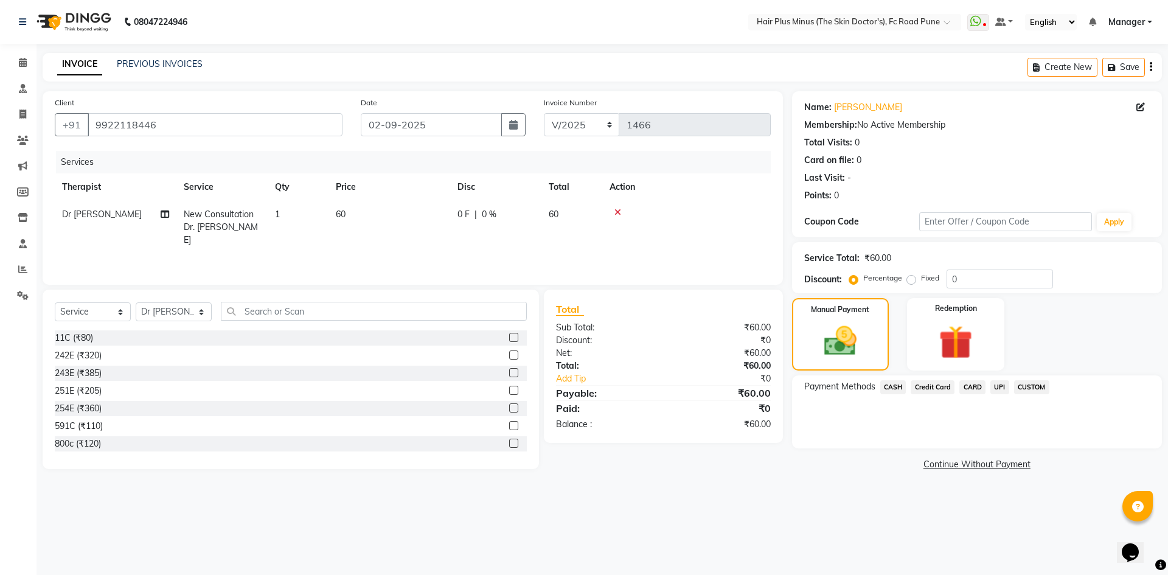
click at [994, 385] on span "UPI" at bounding box center [999, 387] width 19 height 14
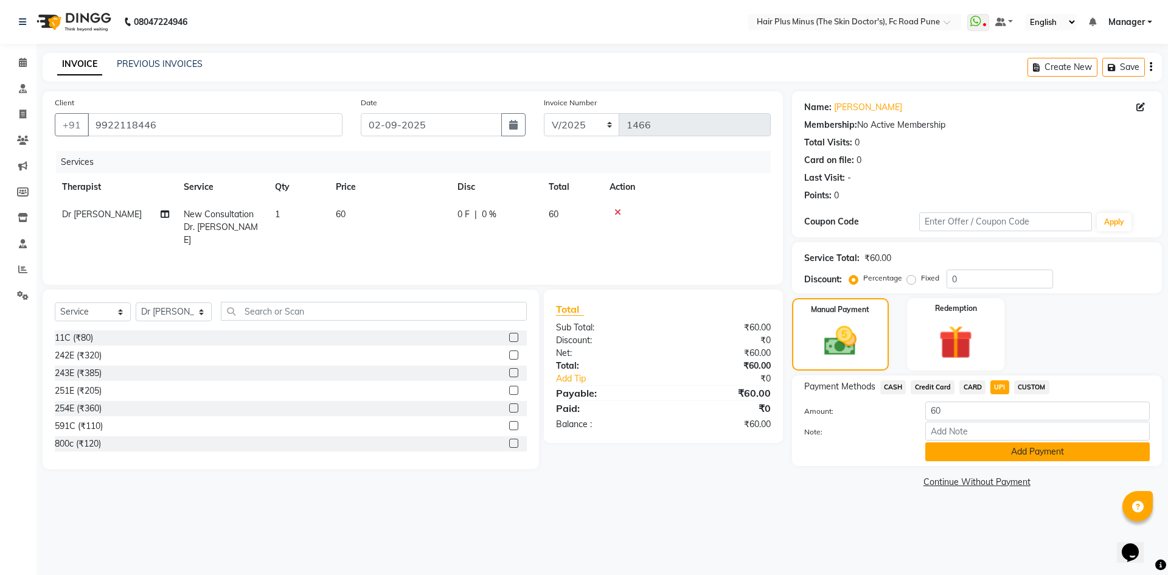
click at [964, 454] on button "Add Payment" at bounding box center [1037, 451] width 224 height 19
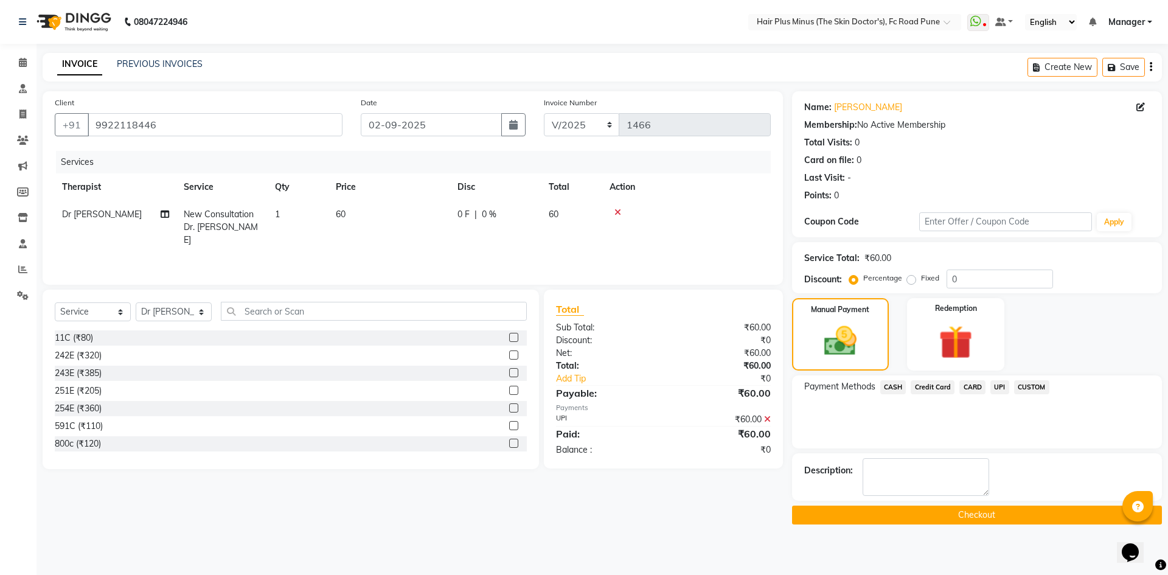
click at [946, 515] on button "Checkout" at bounding box center [977, 514] width 370 height 19
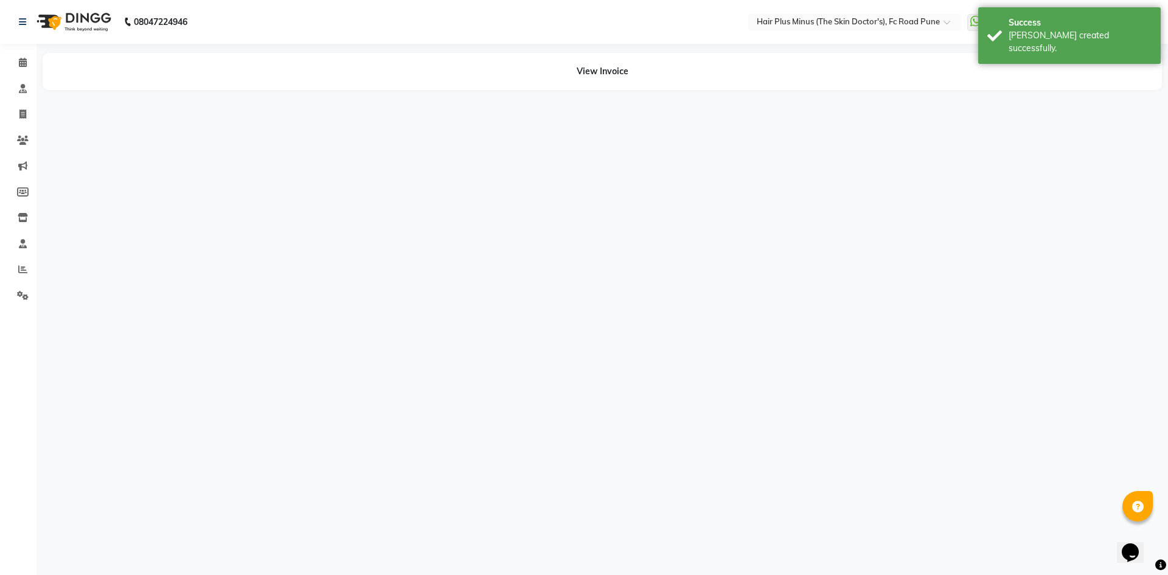
click at [946, 515] on div "08047224946 Select Location × Hair Plus Minus (The Skin Doctor's), Fc Road Pune…" at bounding box center [584, 287] width 1168 height 575
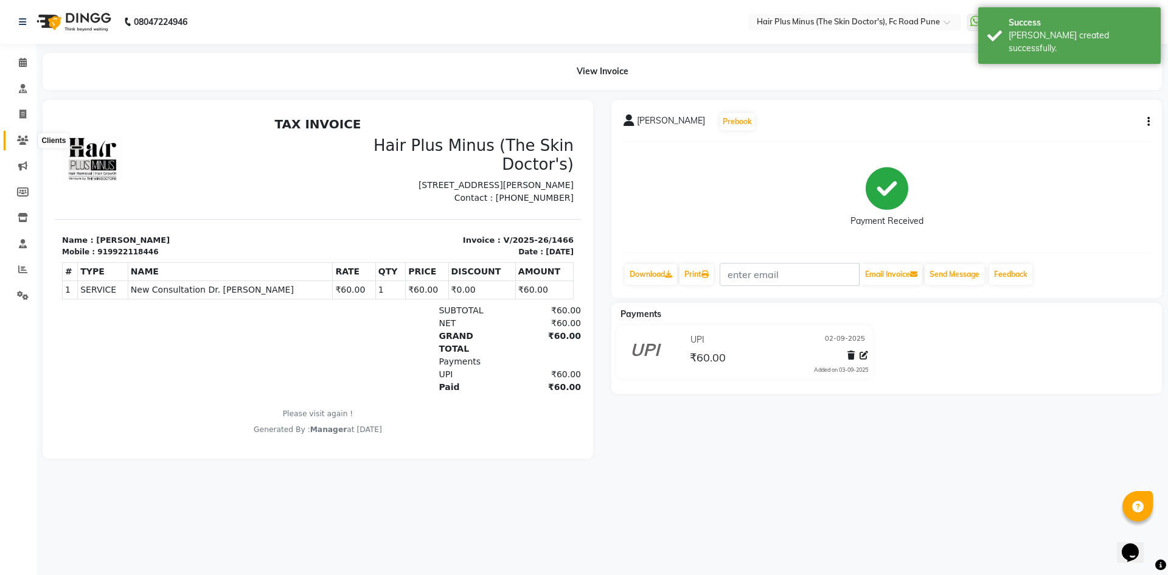
click at [17, 137] on icon at bounding box center [23, 140] width 12 height 9
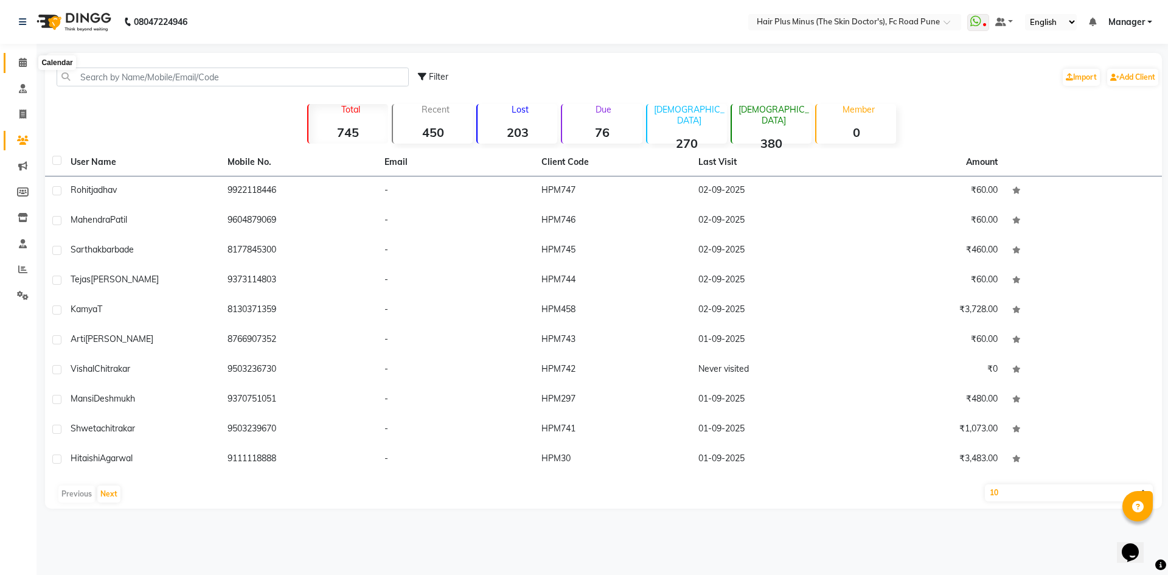
click at [21, 60] on icon at bounding box center [23, 62] width 8 height 9
